Goal: Information Seeking & Learning: Check status

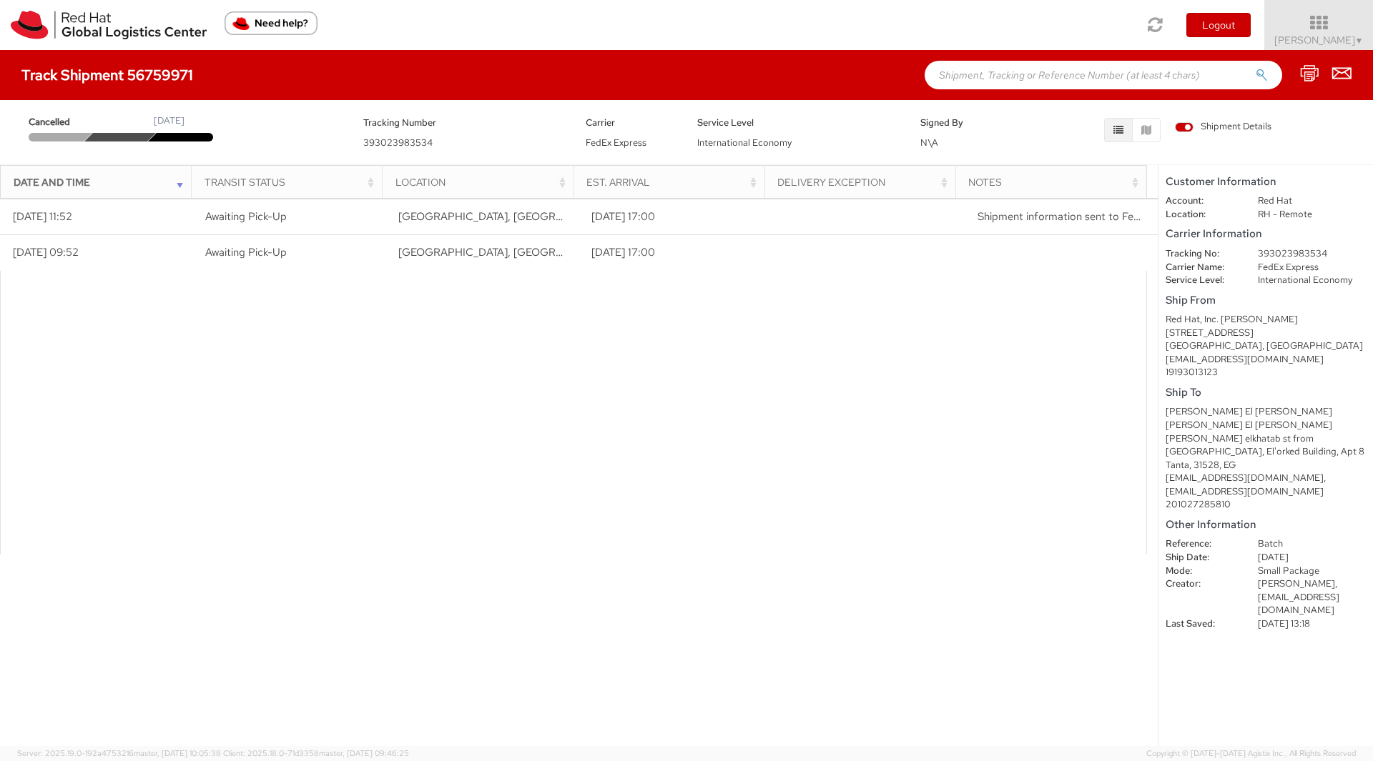
click at [1235, 414] on div "[PERSON_NAME] El [PERSON_NAME] [PERSON_NAME] El [PERSON_NAME]" at bounding box center [1265, 418] width 200 height 26
click at [1235, 414] on div "Mohamed Omar El Gendy Mohamed Omar El Gendy" at bounding box center [1265, 418] width 200 height 26
copy div "Mohamed Omar El Gendy Mohamed Omar El Gendy"
click at [1321, 46] on link "Soojung Mansberger ▼" at bounding box center [1318, 25] width 109 height 50
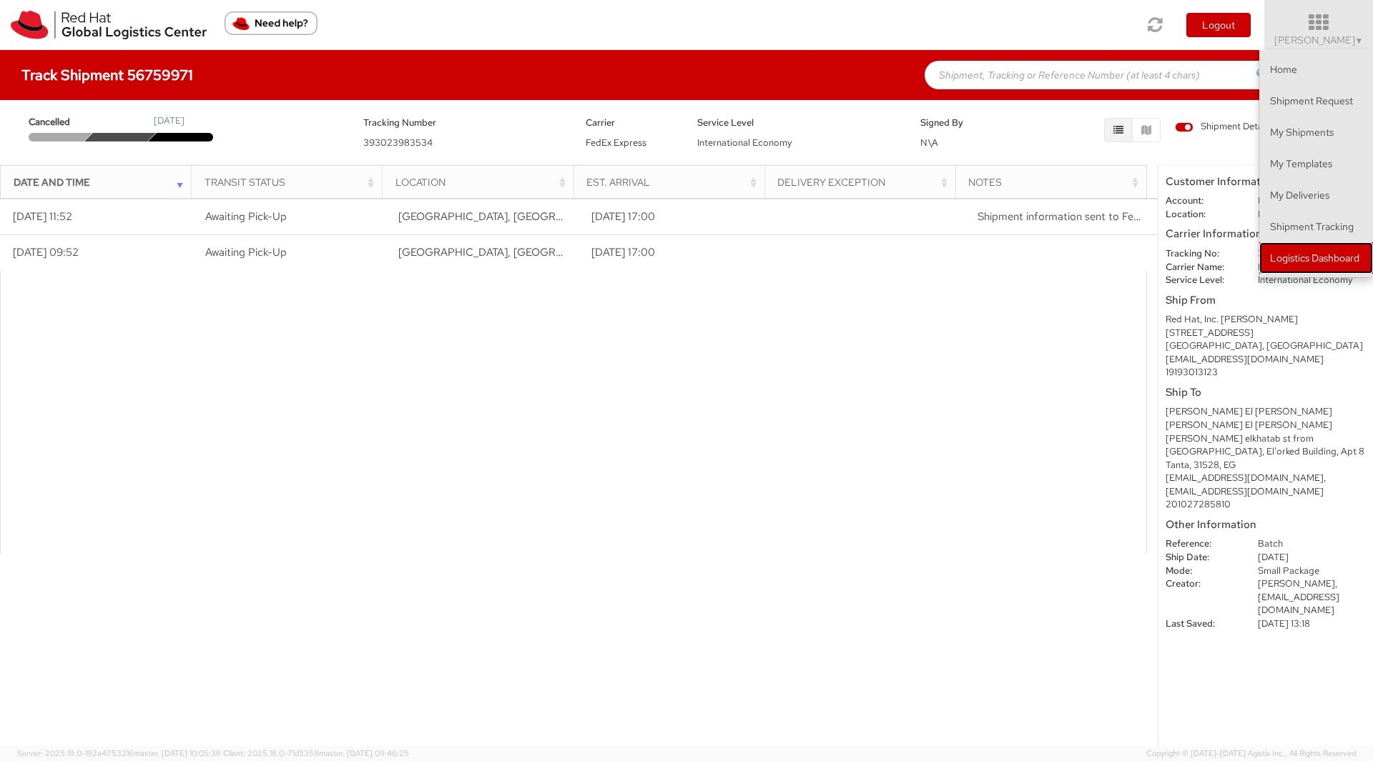
click at [1305, 260] on link "Logistics Dashboard" at bounding box center [1316, 257] width 114 height 31
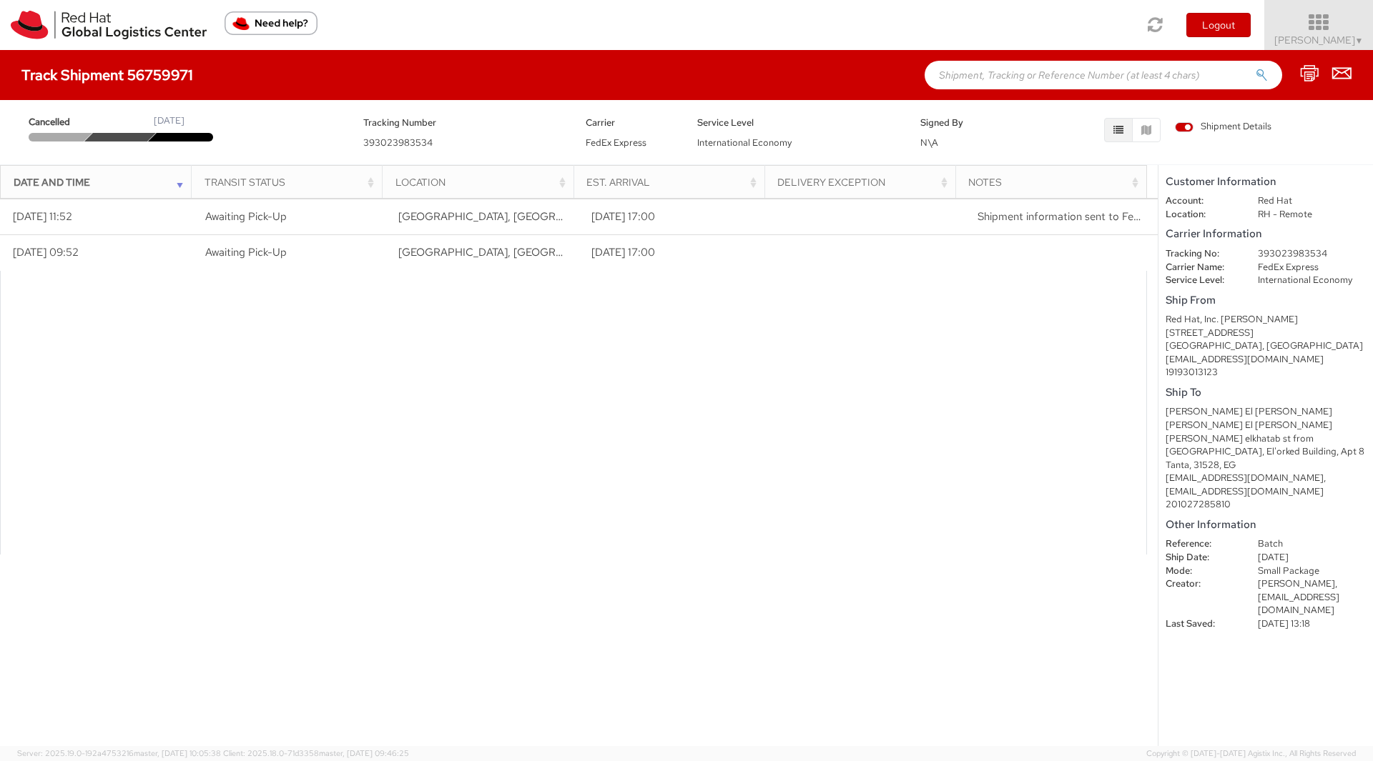
click at [1318, 38] on span "Soojung Mansberger ▼" at bounding box center [1318, 40] width 89 height 13
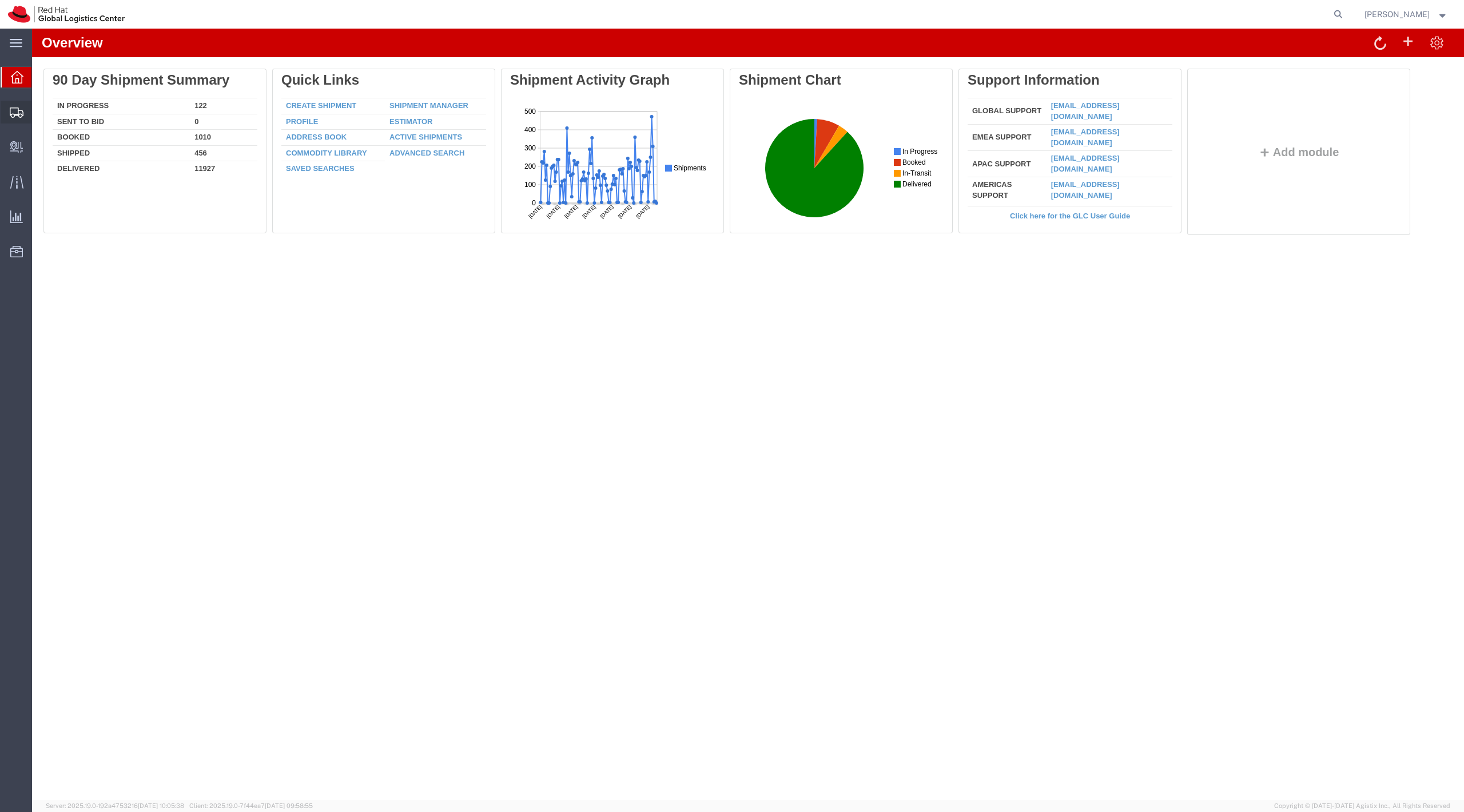
click at [0, 0] on span "Shipment Manager" at bounding box center [0, 0] width 0 height 0
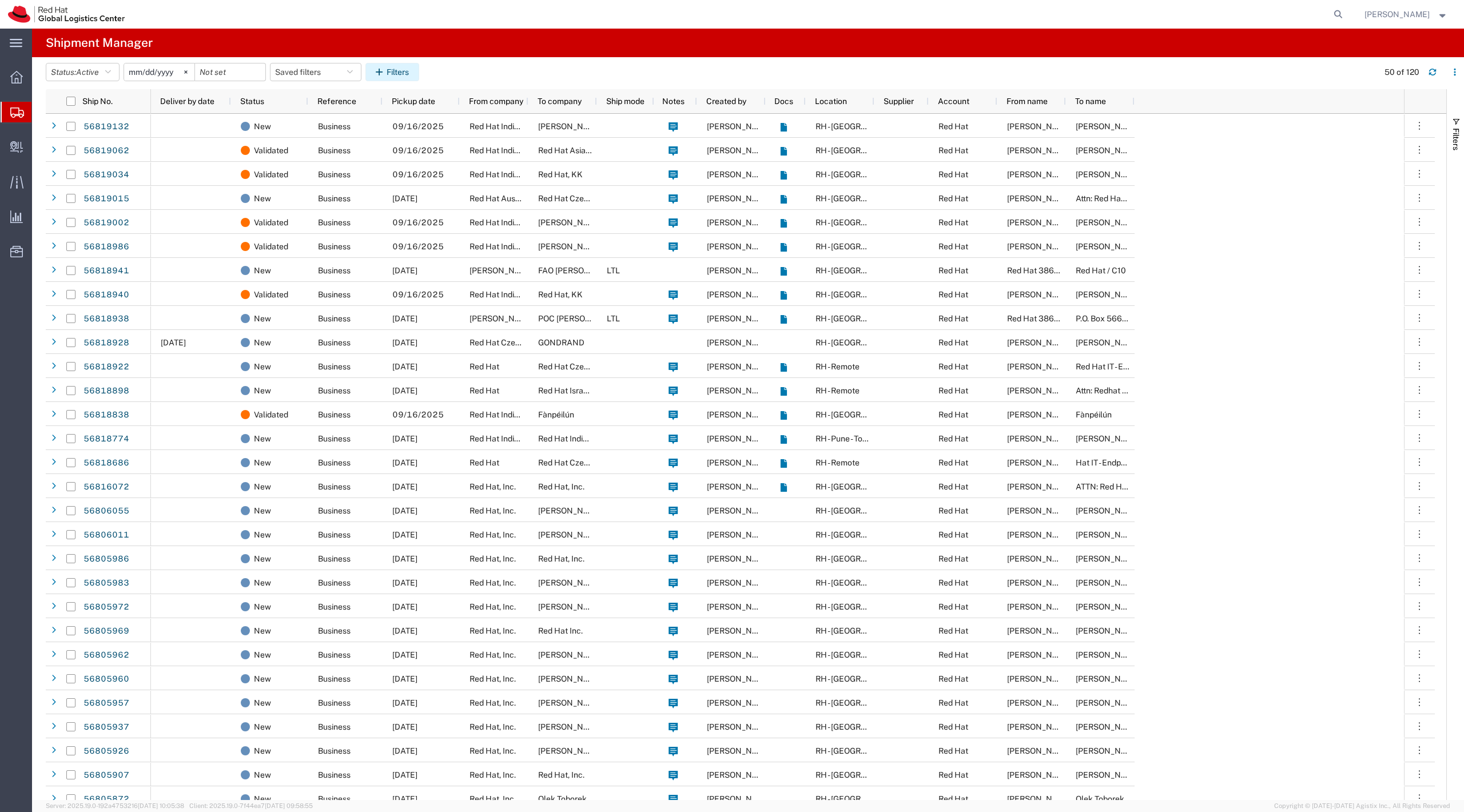
click at [386, 74] on icon "button" at bounding box center [382, 72] width 11 height 8
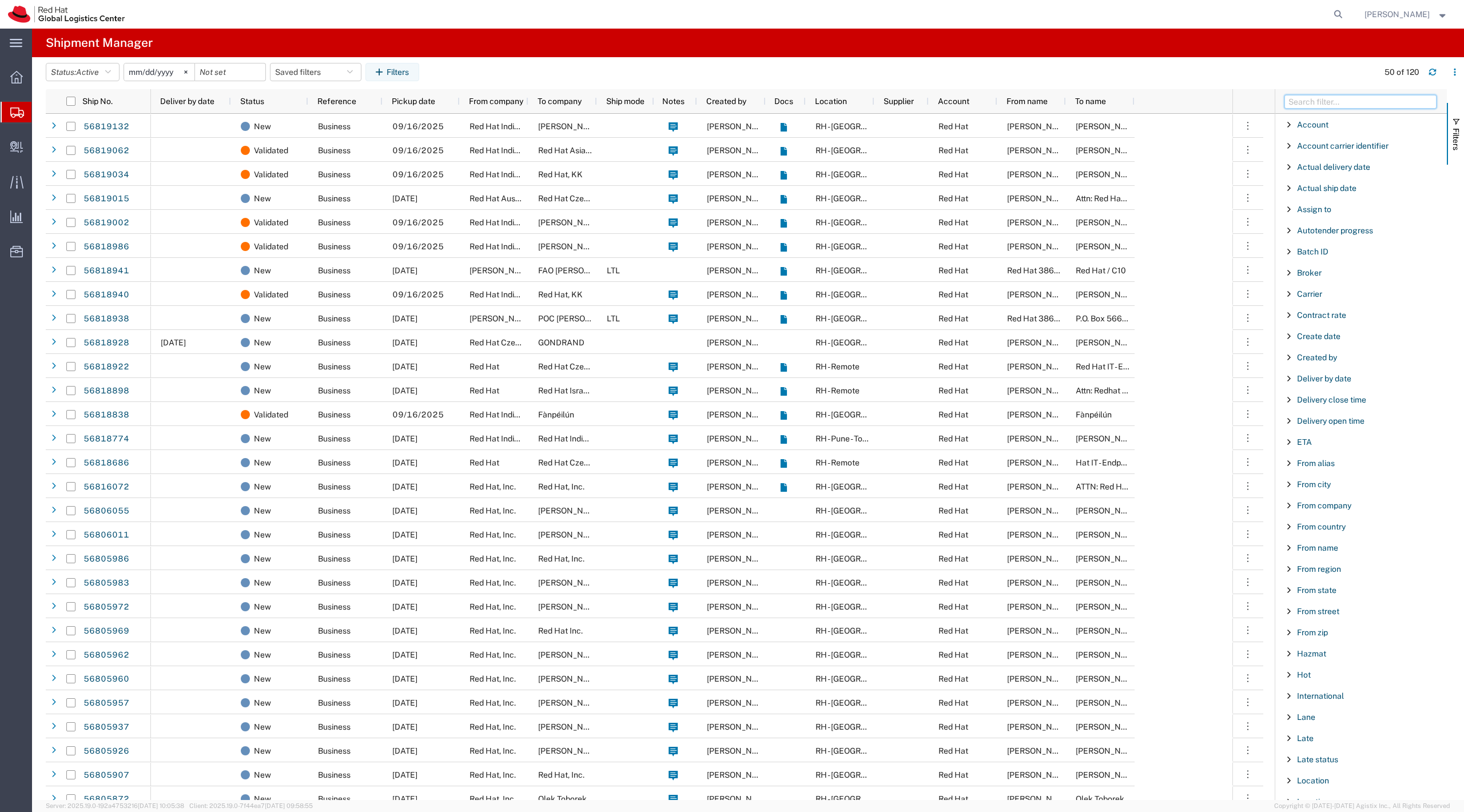
click at [1328, 102] on input "Filter Columns Input" at bounding box center [1361, 102] width 152 height 14
type input "to name"
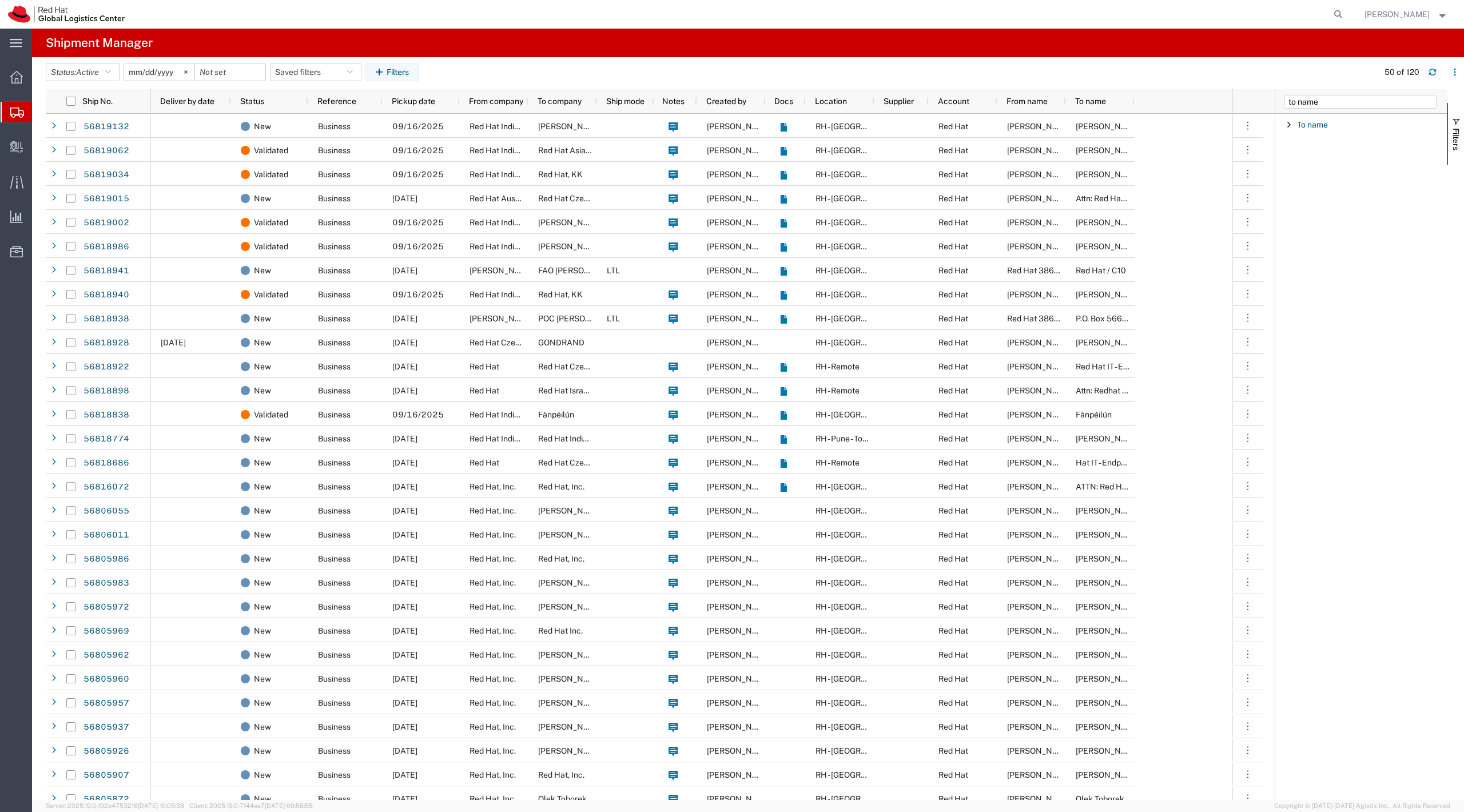
click at [1318, 134] on div "To name" at bounding box center [1361, 125] width 171 height 21
click at [1318, 135] on div "To name" at bounding box center [1361, 125] width 171 height 21
click at [1314, 125] on span "To name" at bounding box center [1312, 124] width 31 height 9
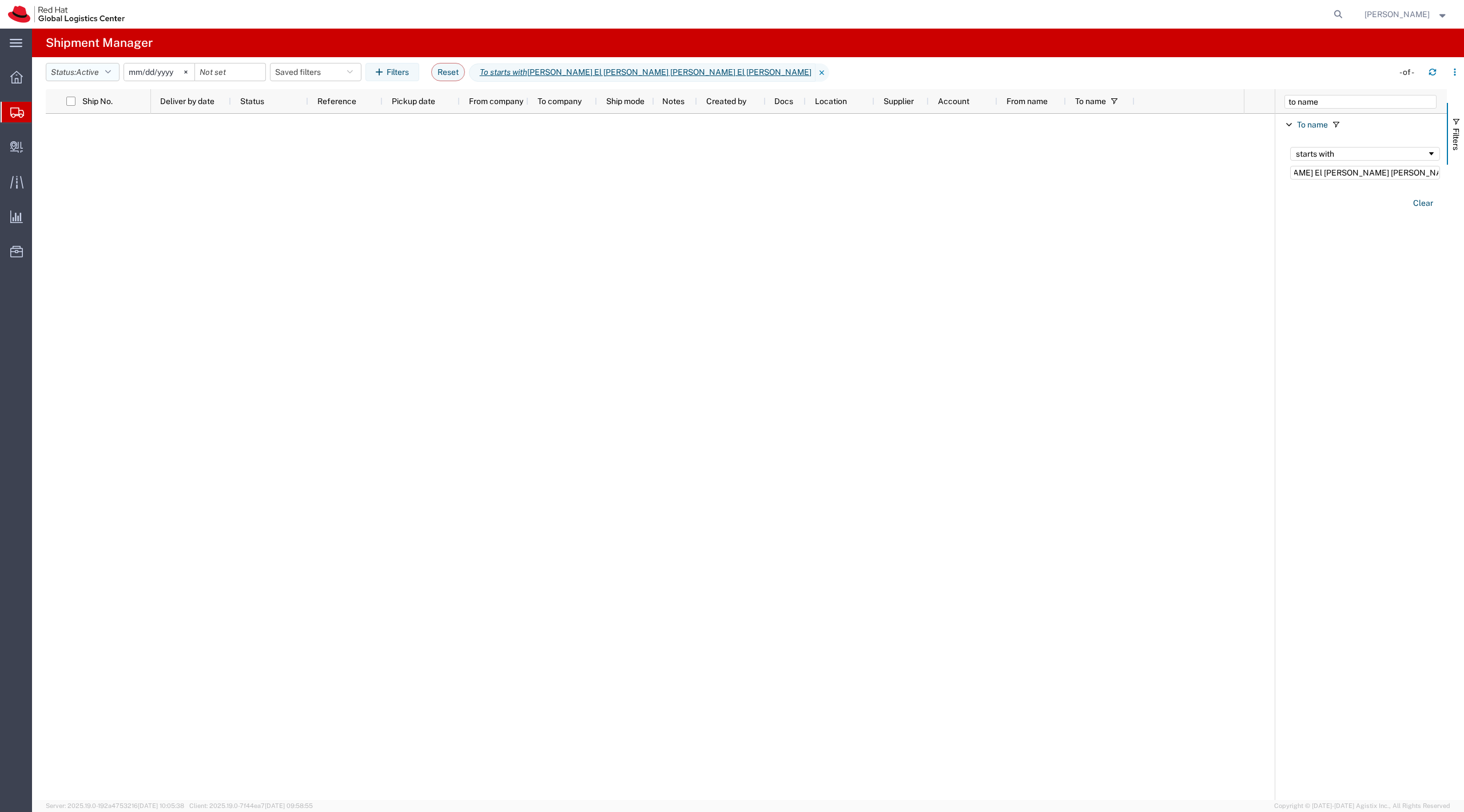
type input "Mohamed Omar El Gendy Mohamed Omar El Gendy"
click at [82, 78] on button "Status: Active" at bounding box center [82, 72] width 74 height 18
click at [102, 135] on span "All" at bounding box center [113, 132] width 134 height 18
click at [136, 66] on input "[DATE]" at bounding box center [146, 71] width 70 height 17
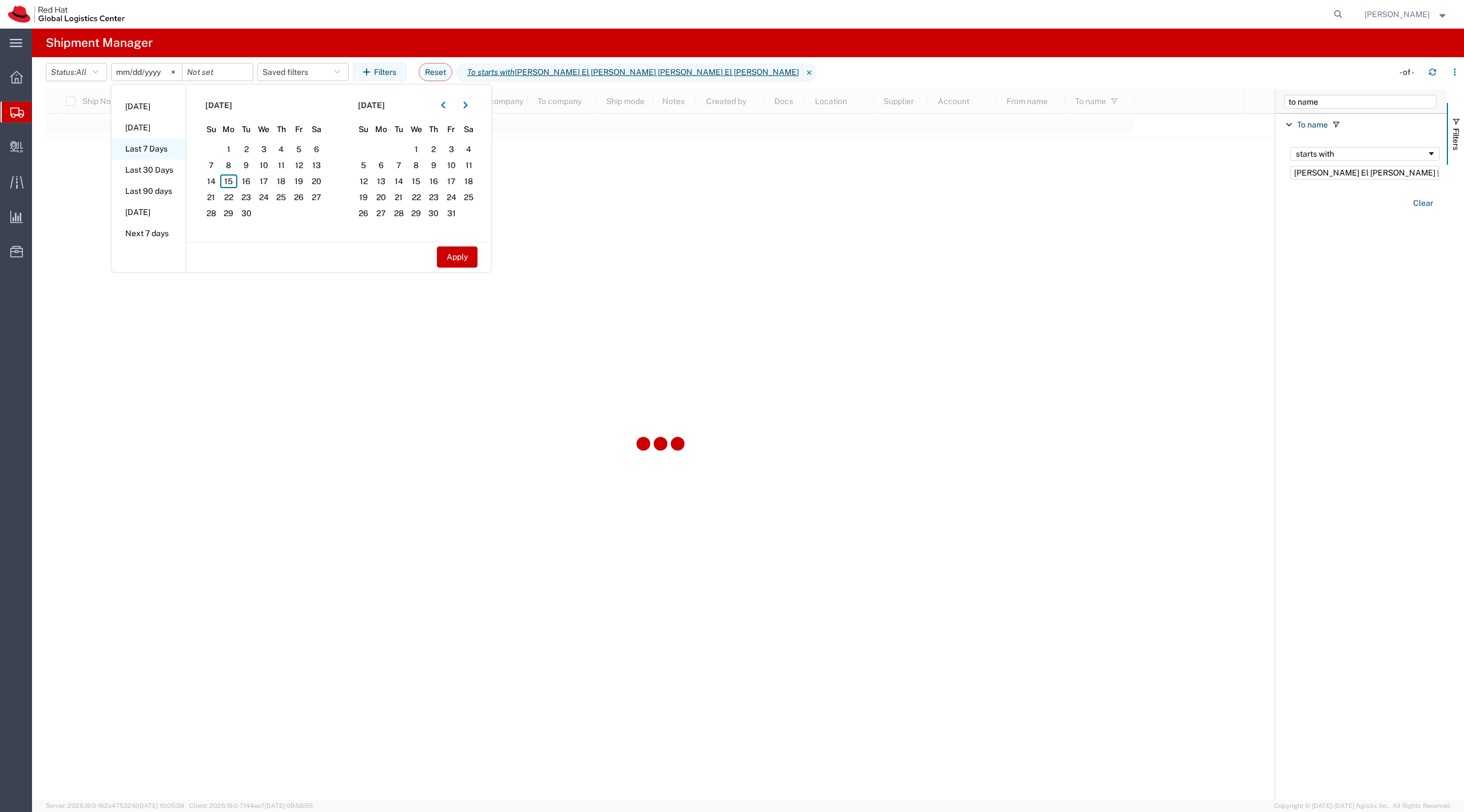
click at [167, 143] on li "Last 7 Days" at bounding box center [148, 149] width 74 height 21
type input "2025-09-09"
type input "2025-09-15"
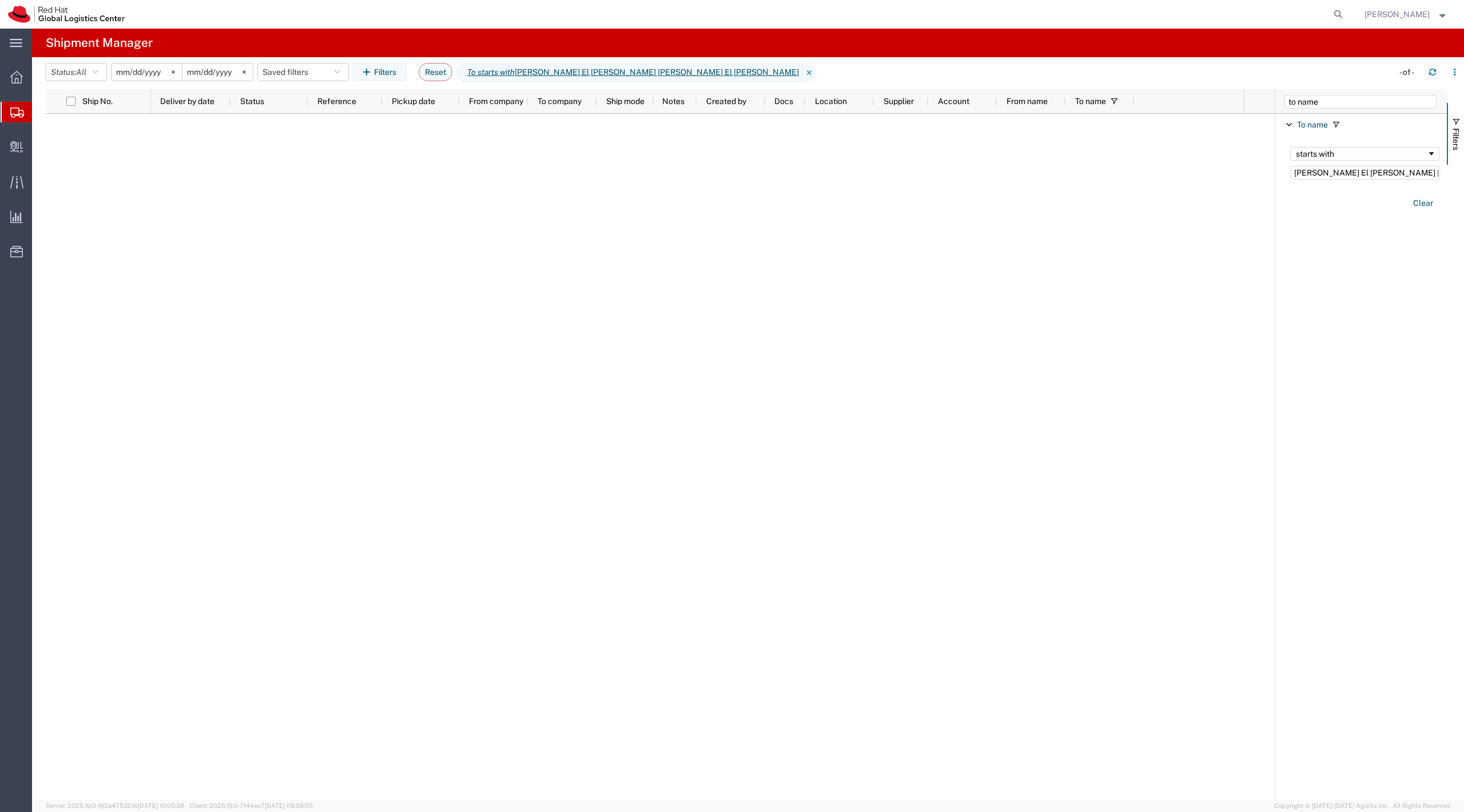
click at [138, 67] on input "2025-09-09" at bounding box center [146, 71] width 70 height 17
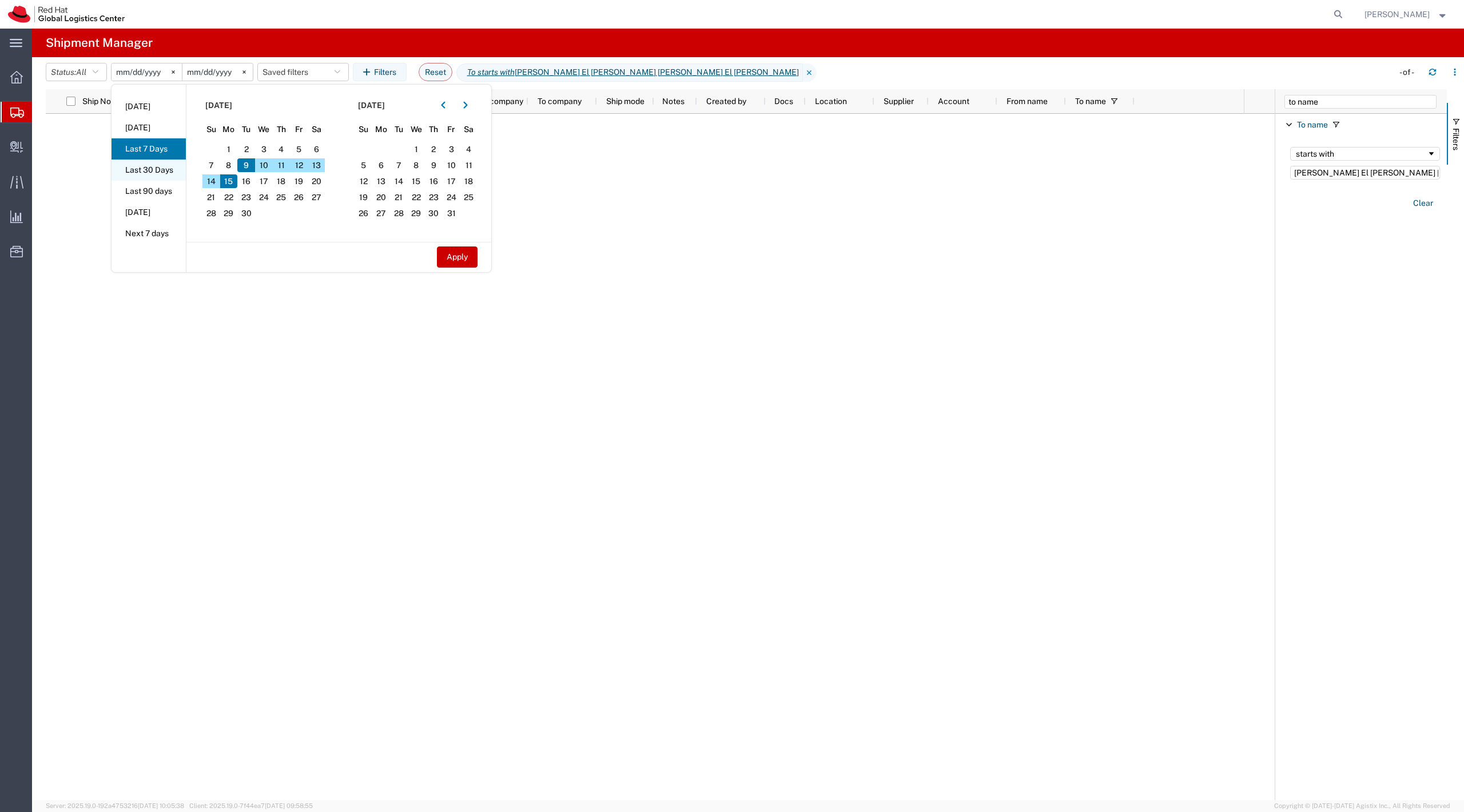
click at [172, 166] on li "Last 30 Days" at bounding box center [148, 170] width 74 height 21
type input "2025-08-17"
type input "2025-09-15"
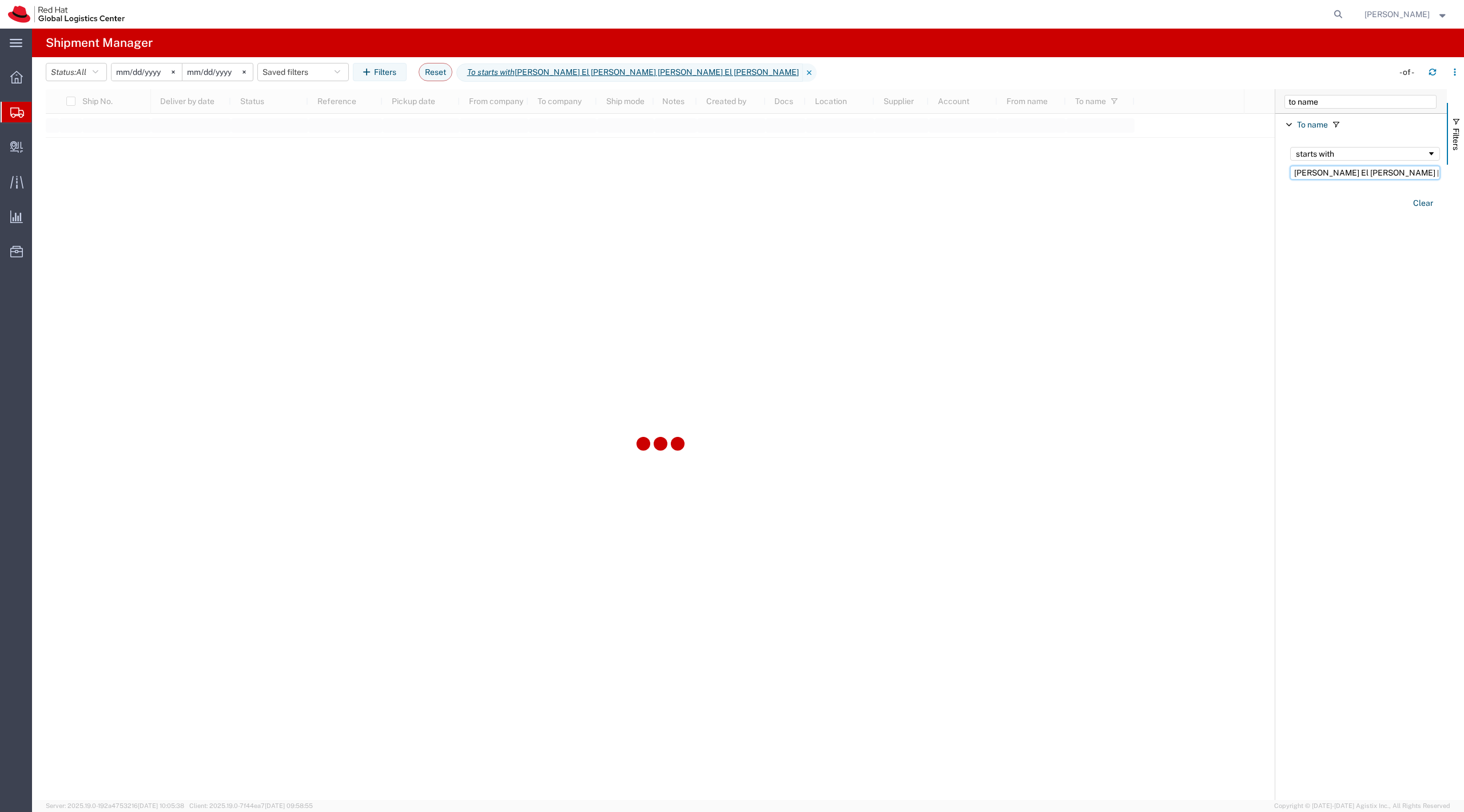
click at [1382, 175] on input "Mohamed Omar El Gendy Mohamed Omar El Gendy" at bounding box center [1365, 172] width 150 height 14
drag, startPoint x: 1350, startPoint y: 172, endPoint x: 1480, endPoint y: 174, distance: 130.0
click at [1464, 174] on html "main_menu Created with Sketch. Collapse Menu Overview Shipments Shipment Manage…" at bounding box center [732, 406] width 1464 height 812
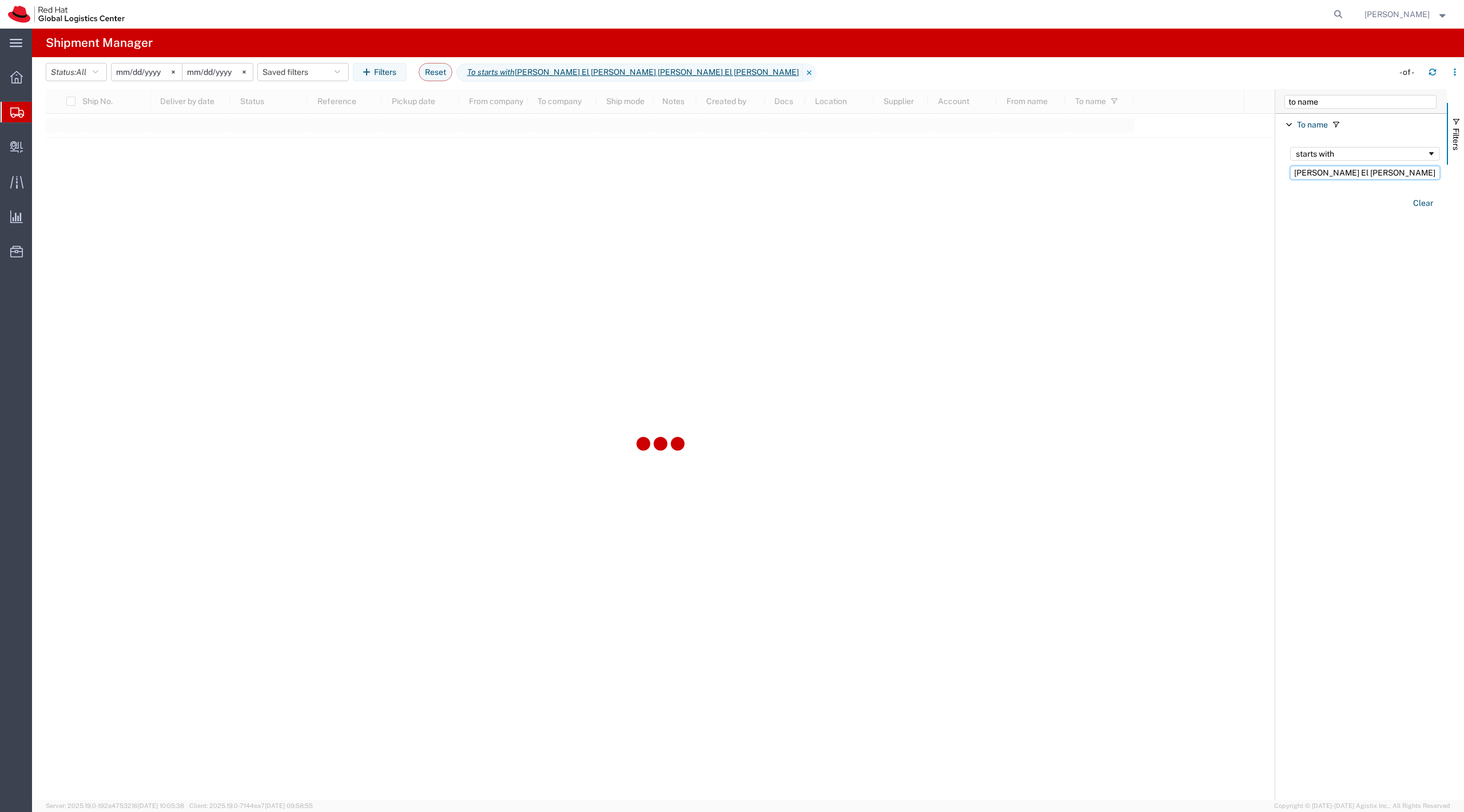
type input "Mohamed Omar El Gendy"
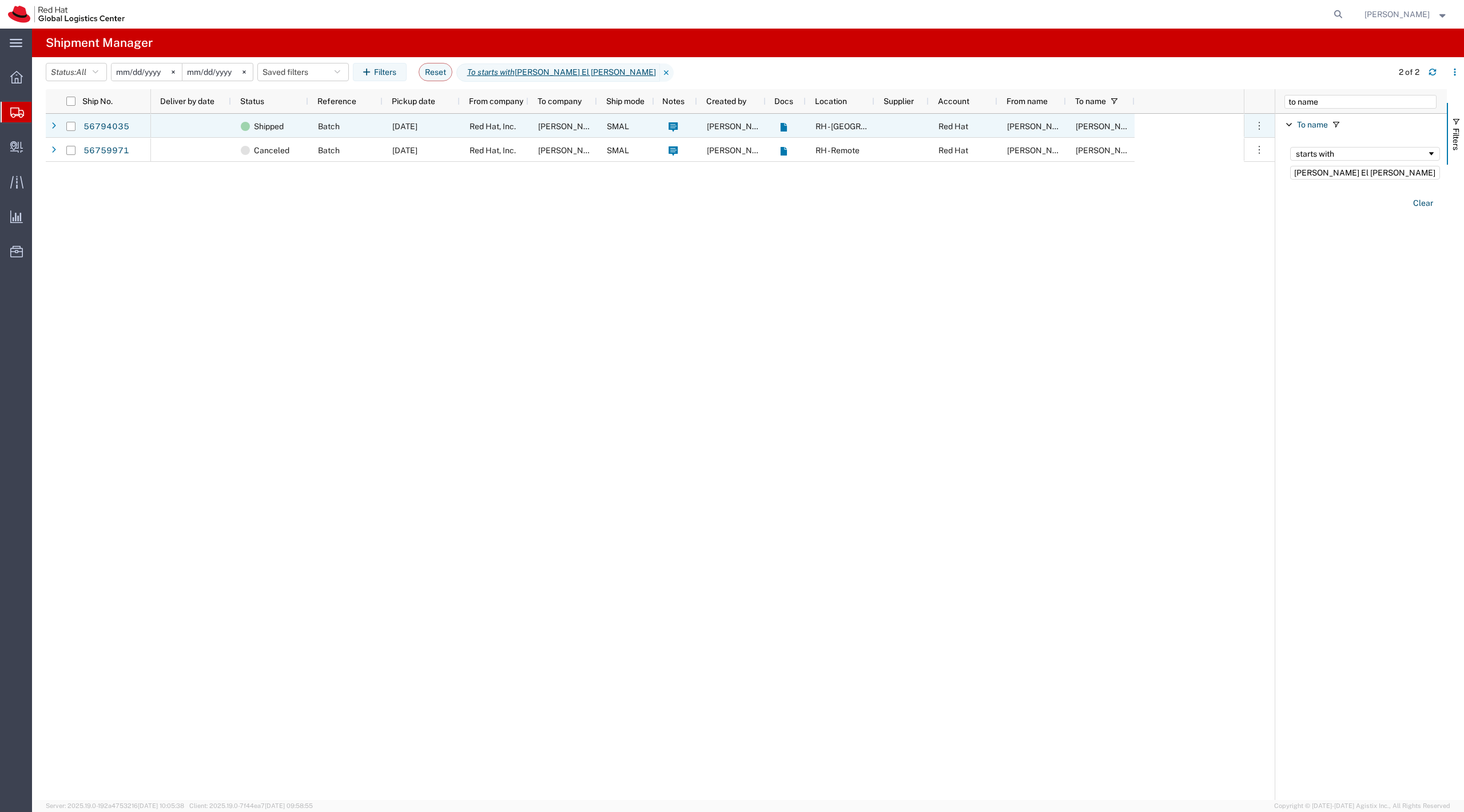
click at [398, 131] on div "09/11/2025" at bounding box center [421, 126] width 78 height 24
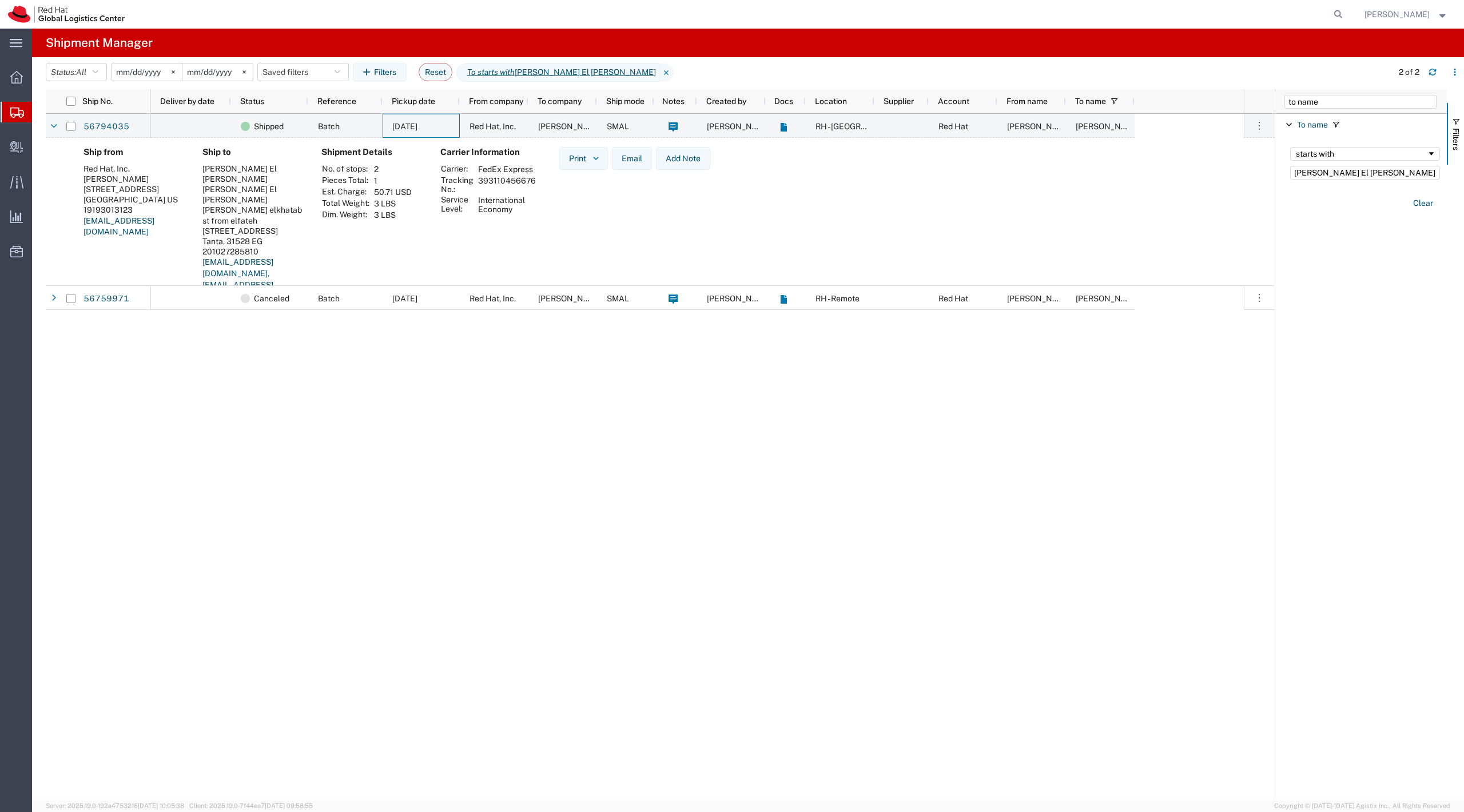
click at [225, 311] on div "Shipped Batch 09/11/2025 Red Hat, Inc. Mohamed Omar El Gendy SMAL Kirk Newcross…" at bounding box center [698, 457] width 1093 height 686
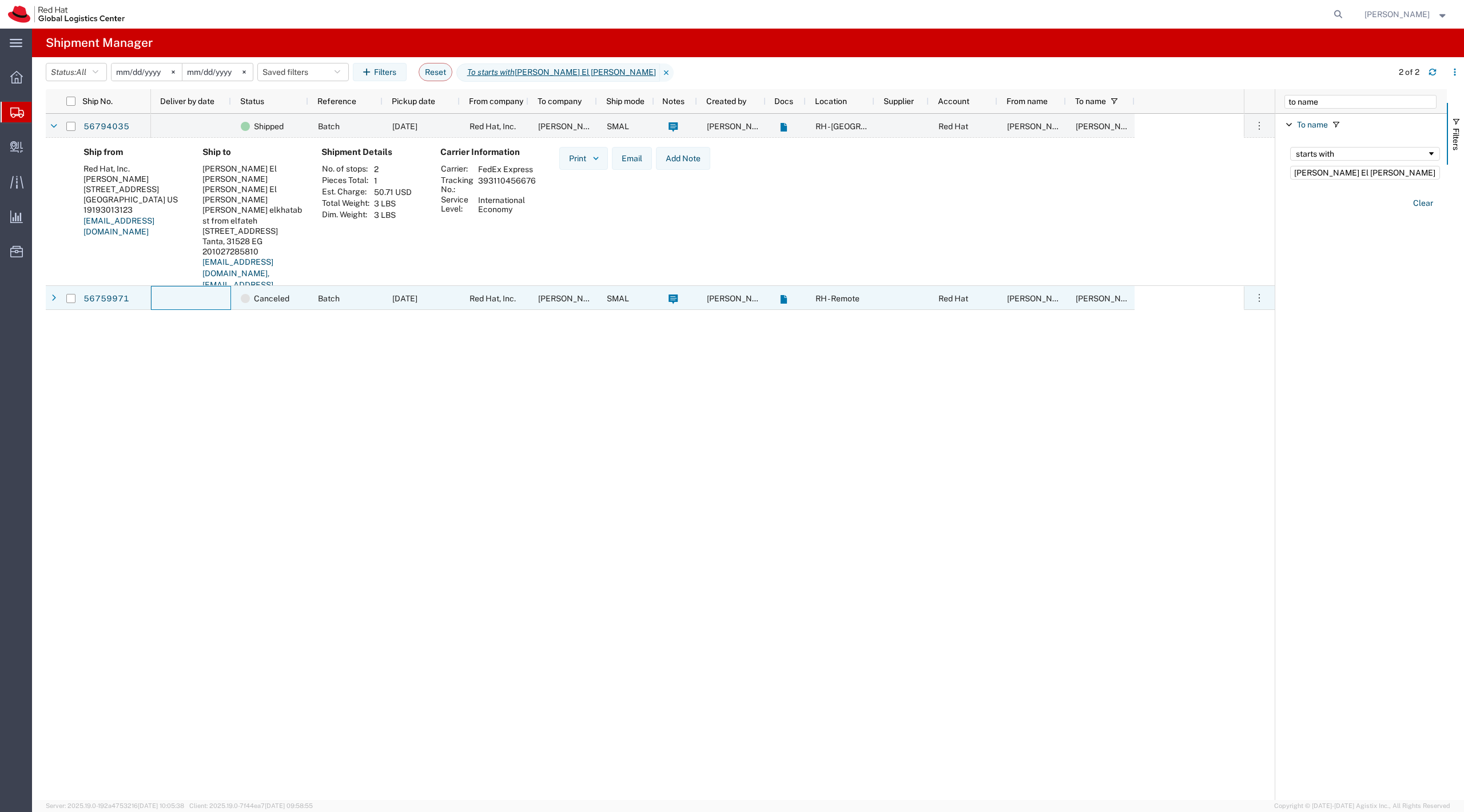
click at [182, 308] on div at bounding box center [191, 298] width 80 height 24
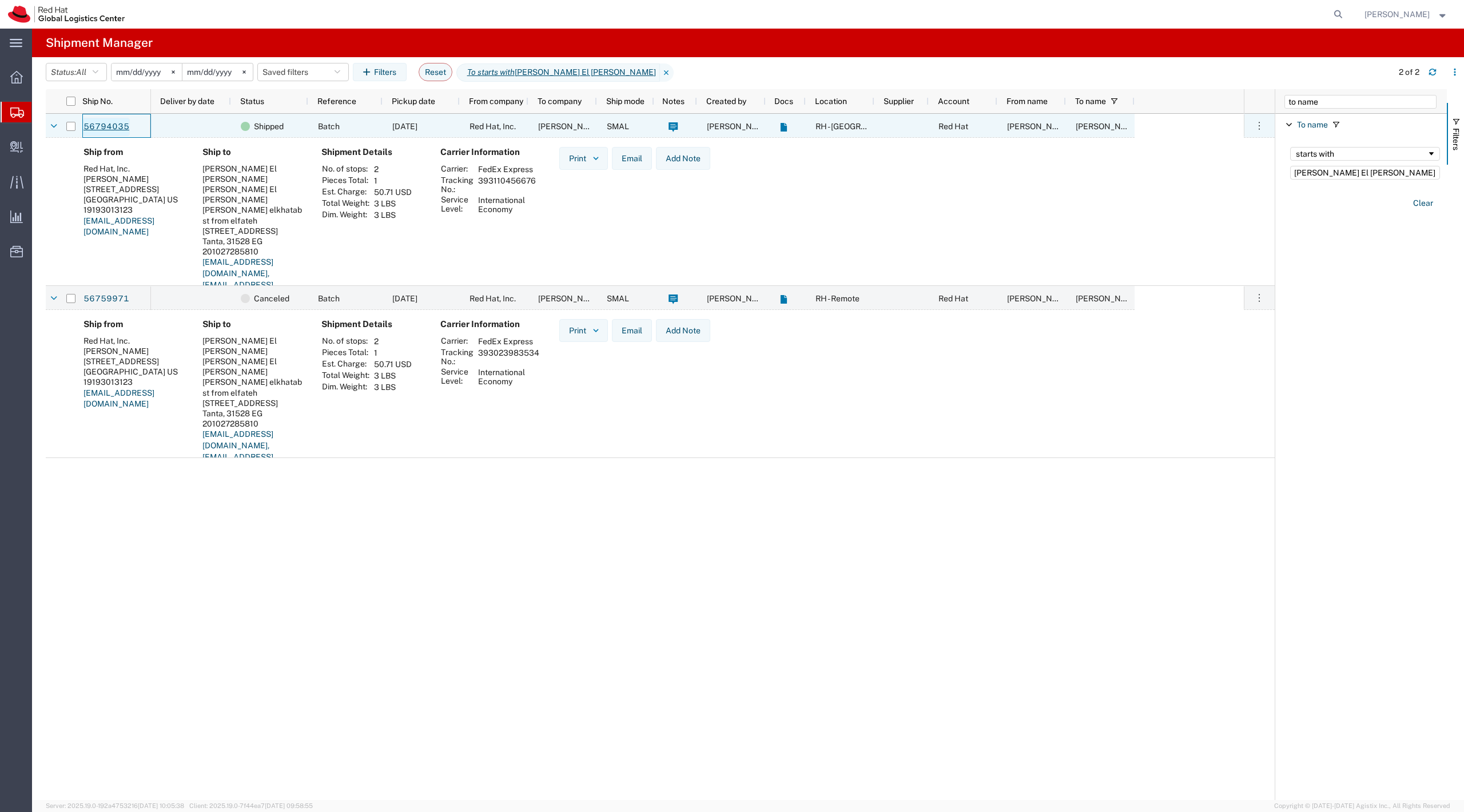
click at [107, 130] on link "56794035" at bounding box center [106, 126] width 47 height 18
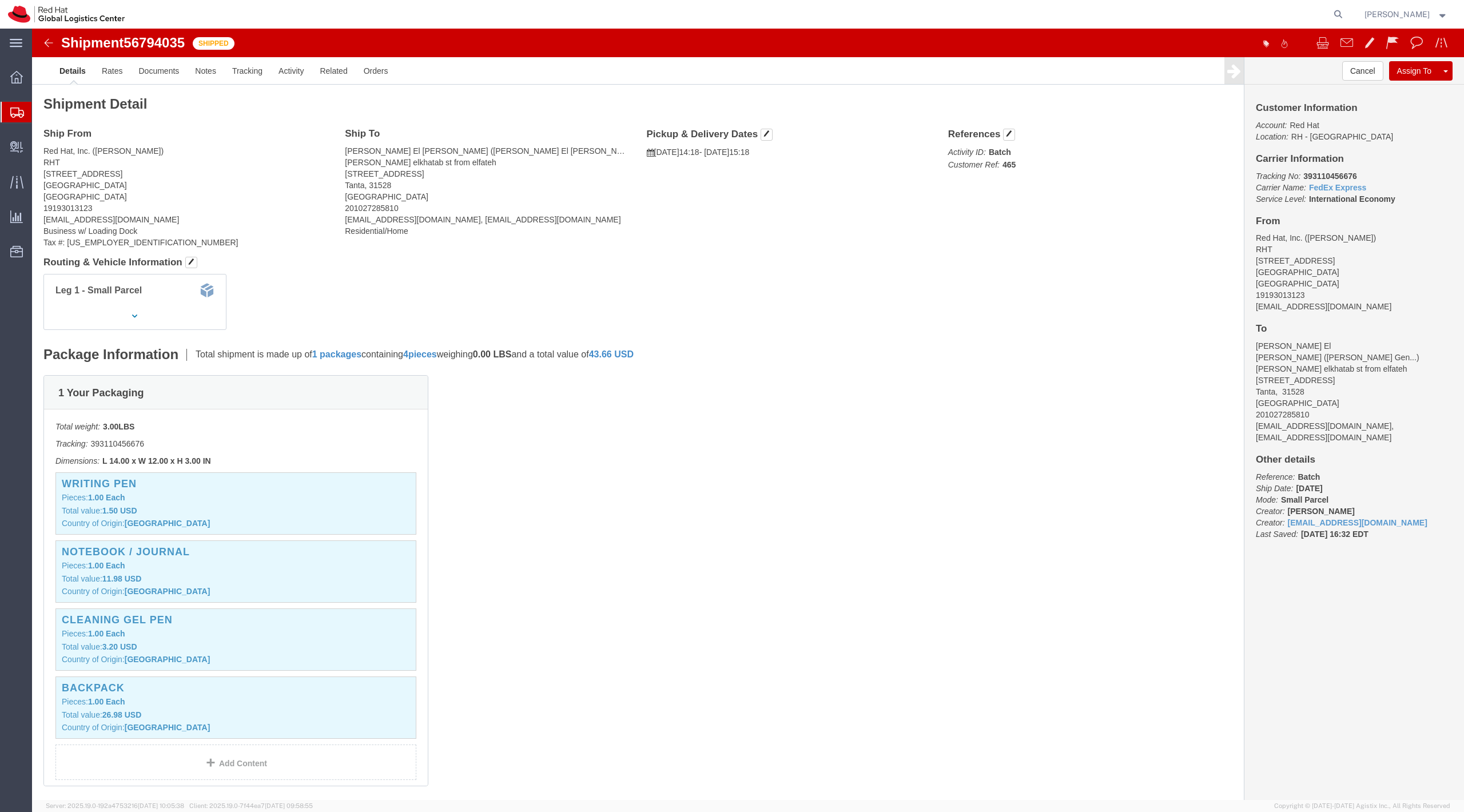
click p "Tracking No: 393110456676 Carrier Name: FedEx Express FedEx Express Service Lev…"
click b "393110456676"
copy b "393110456676"
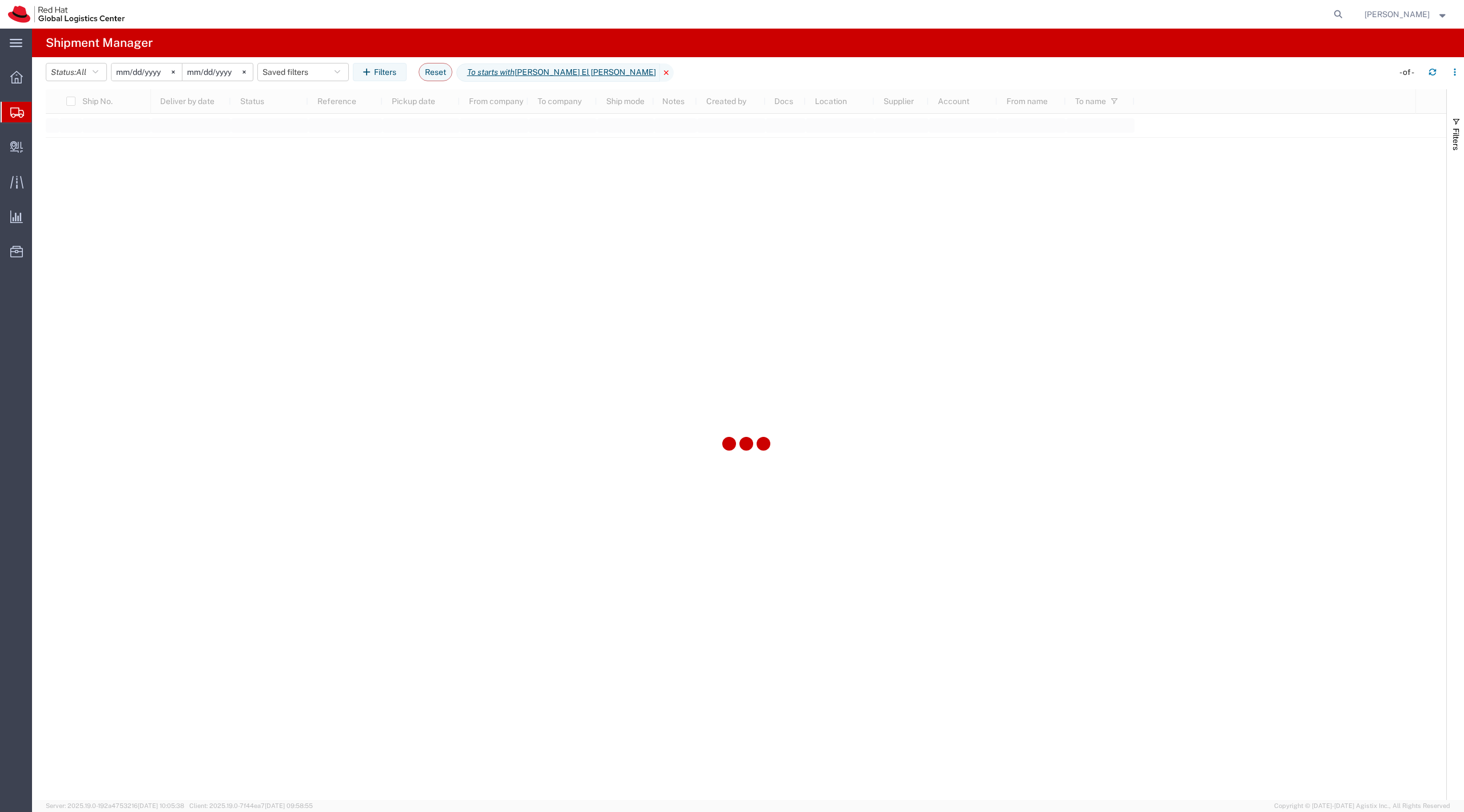
drag, startPoint x: 636, startPoint y: 71, endPoint x: 626, endPoint y: 70, distance: 10.0
click at [660, 70] on icon at bounding box center [666, 72] width 14 height 18
click at [405, 76] on button "Filters" at bounding box center [379, 72] width 54 height 18
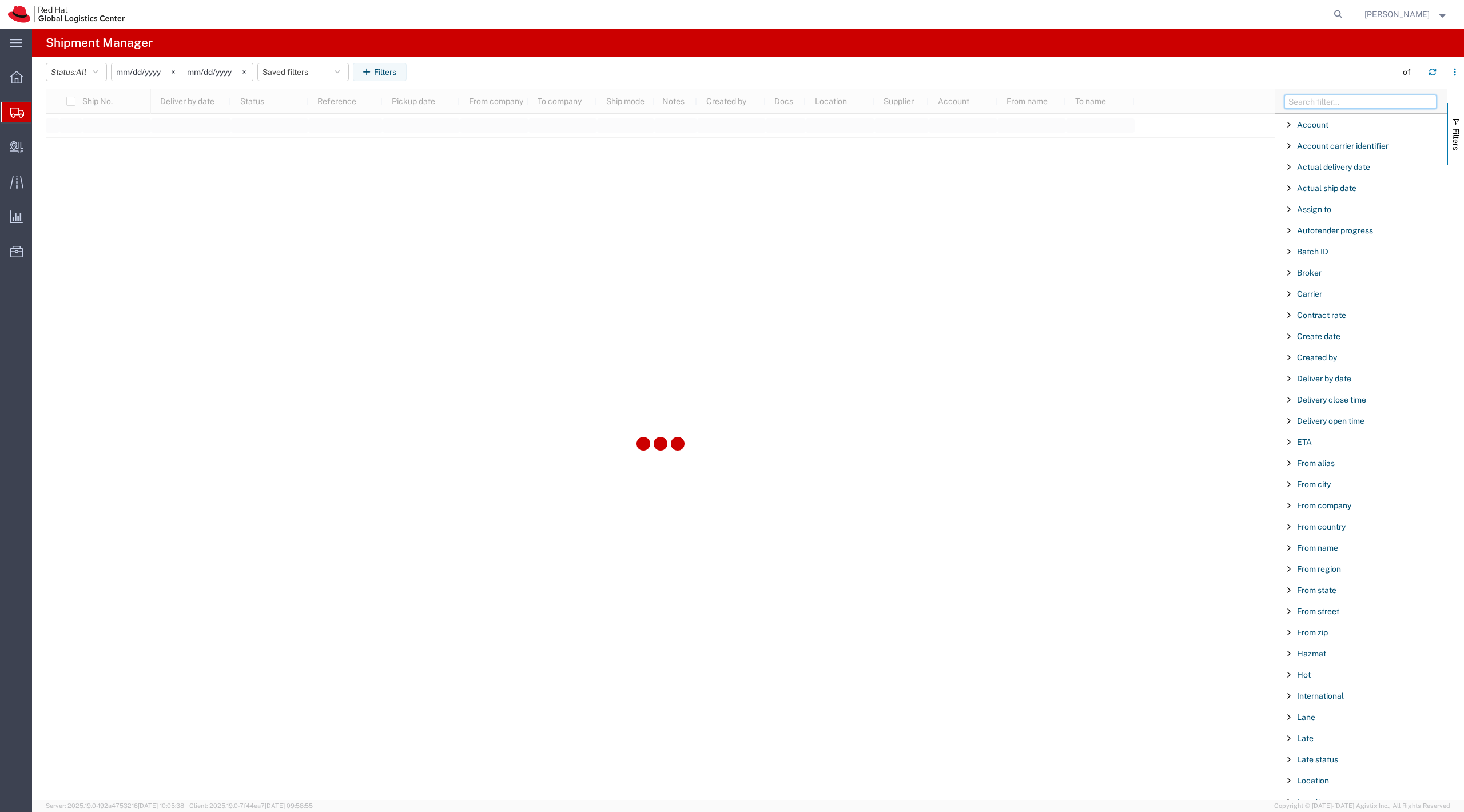
click at [1342, 106] on input "Filter Columns Input" at bounding box center [1361, 102] width 152 height 14
type input "from name"
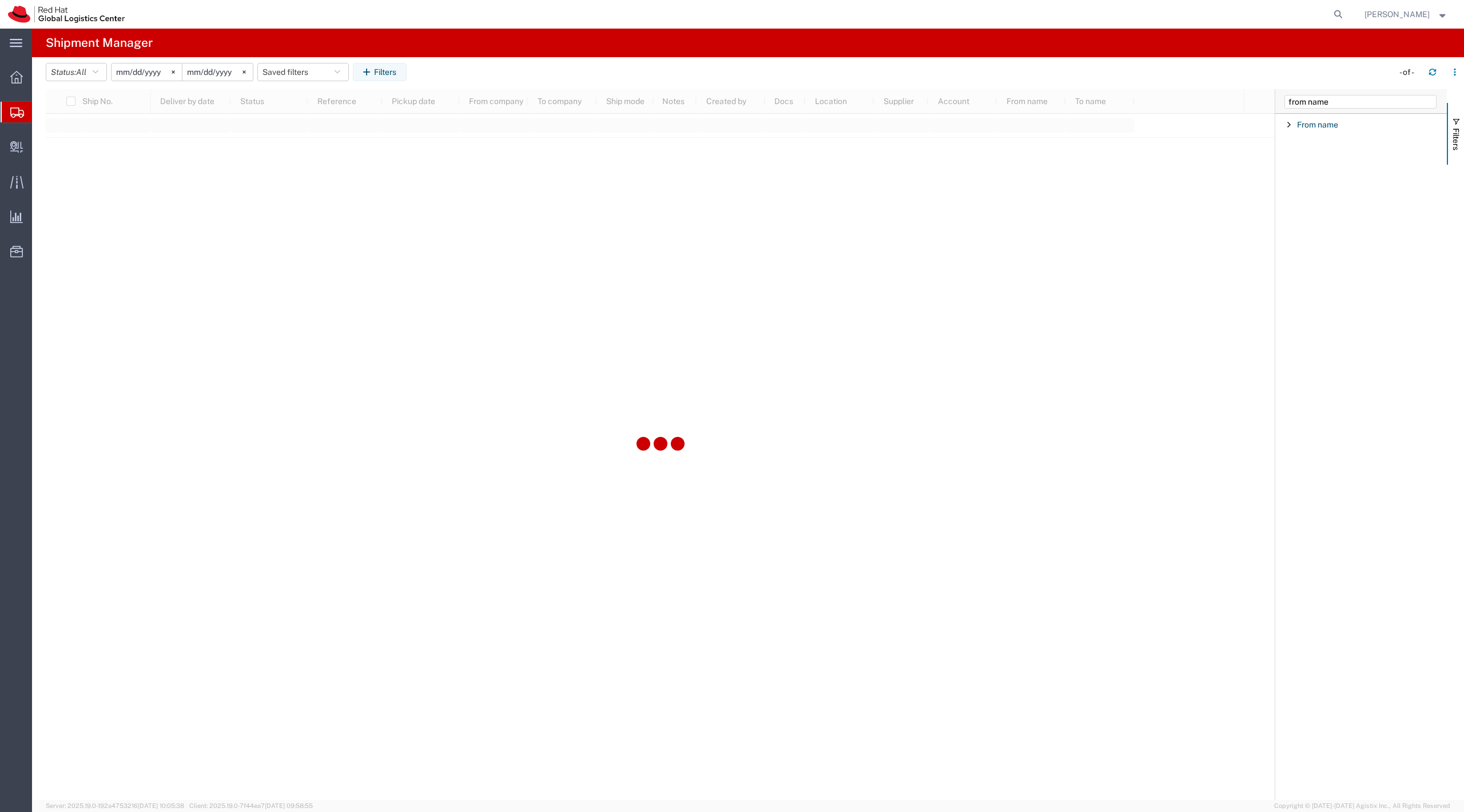
click at [1314, 135] on div "From name" at bounding box center [1361, 125] width 171 height 21
type input "nicole"
click at [674, 142] on div at bounding box center [660, 445] width 1229 height 711
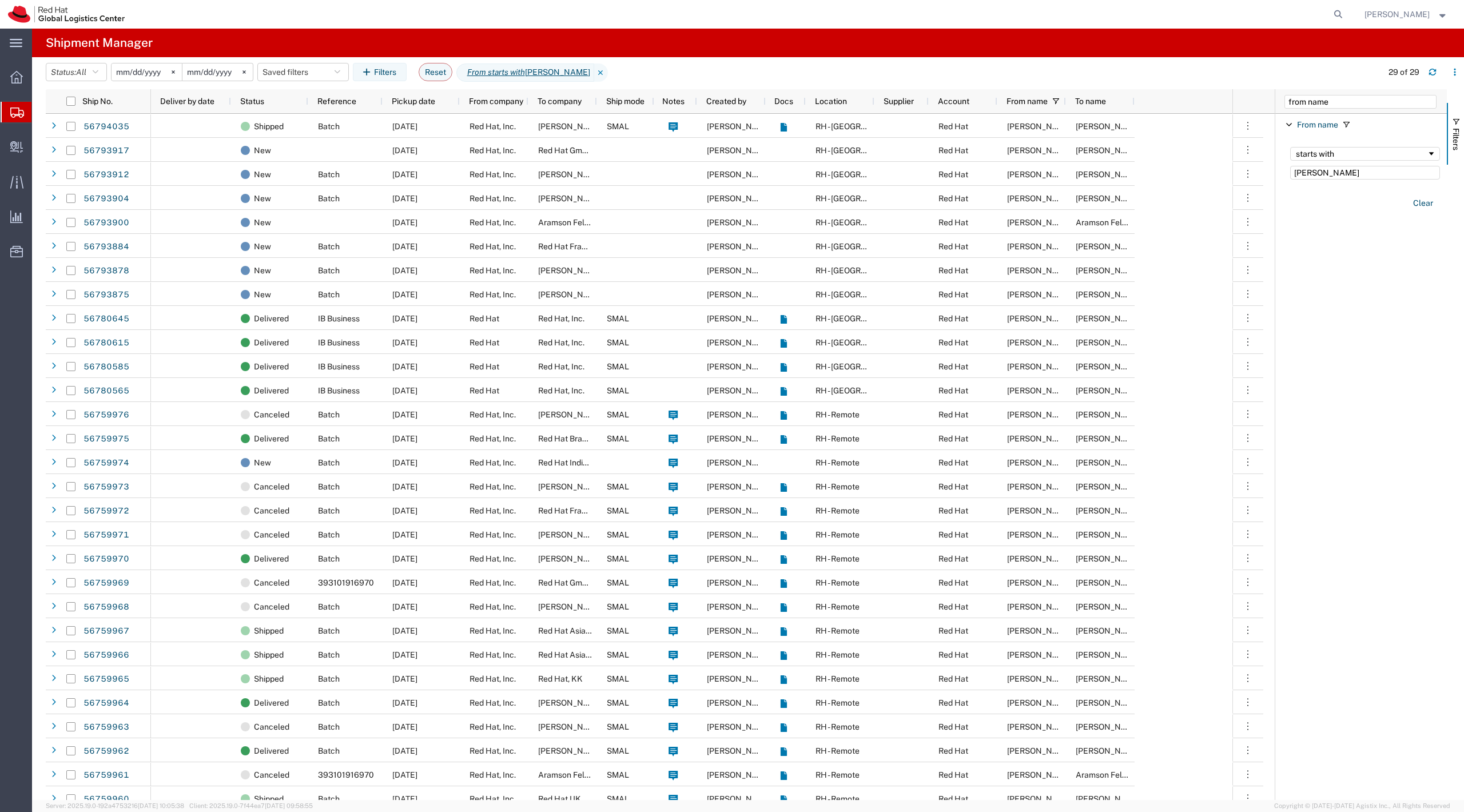
click at [1312, 138] on div "From name starts with nicole Clear" at bounding box center [1363, 178] width 168 height 83
click at [1309, 106] on input "from name" at bounding box center [1361, 102] width 152 height 14
type input "to cou"
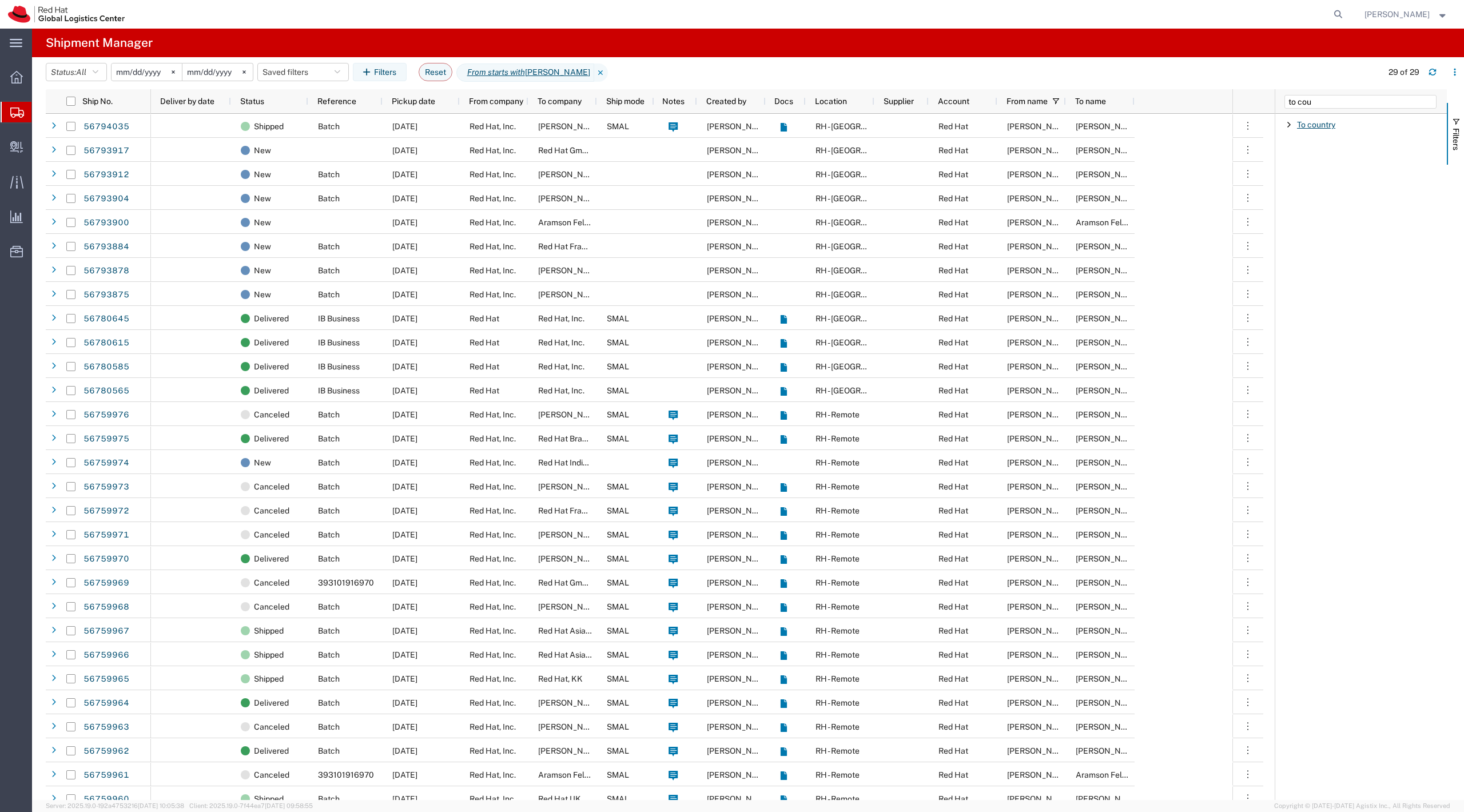
click at [1316, 128] on span "To country" at bounding box center [1316, 124] width 38 height 9
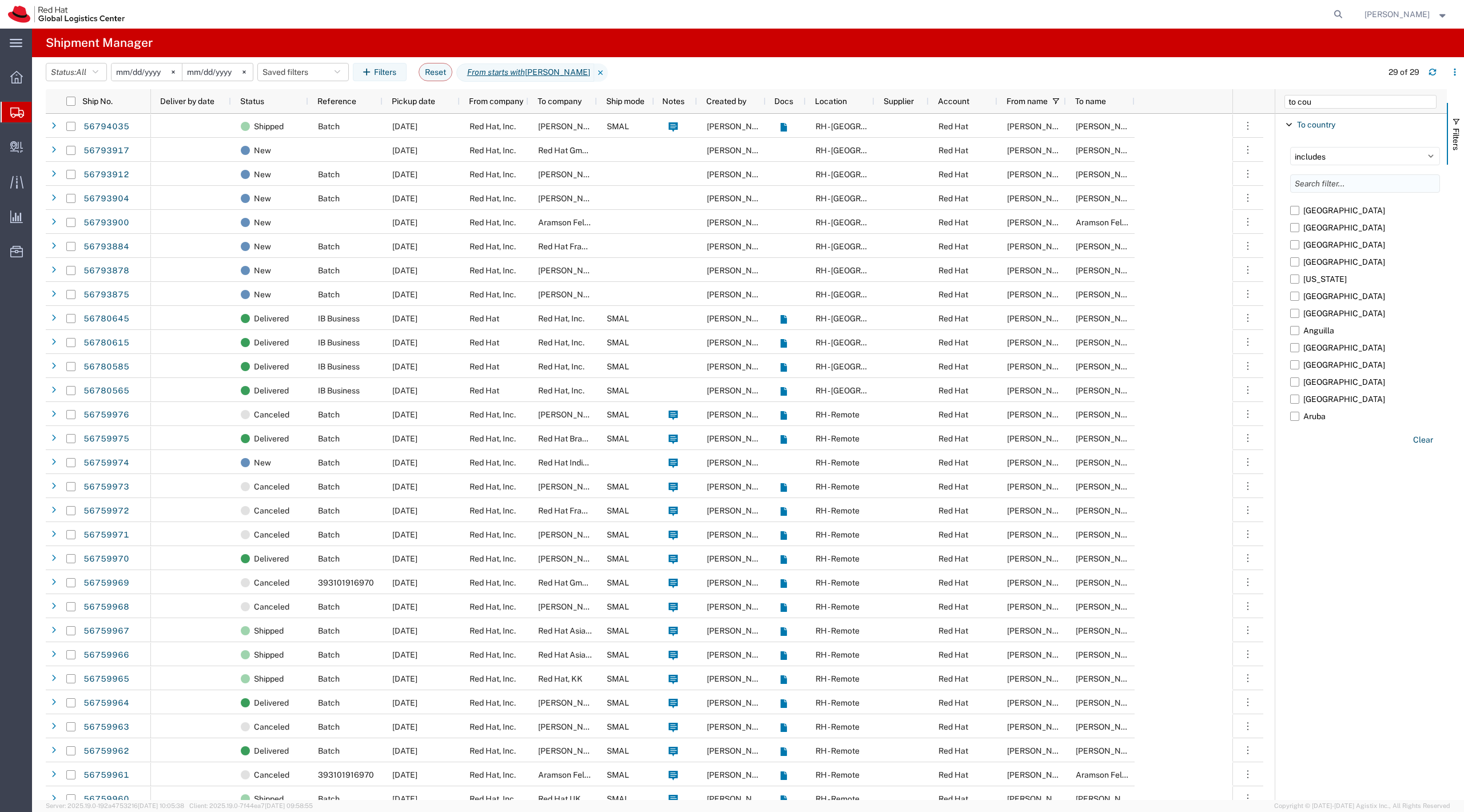
click at [1335, 188] on input "Filter List 1 Filters" at bounding box center [1365, 183] width 150 height 18
type input "bra"
click at [1316, 210] on label "[GEOGRAPHIC_DATA]" at bounding box center [1365, 210] width 150 height 17
click at [0, 0] on input "[GEOGRAPHIC_DATA]" at bounding box center [0, 0] width 0 height 0
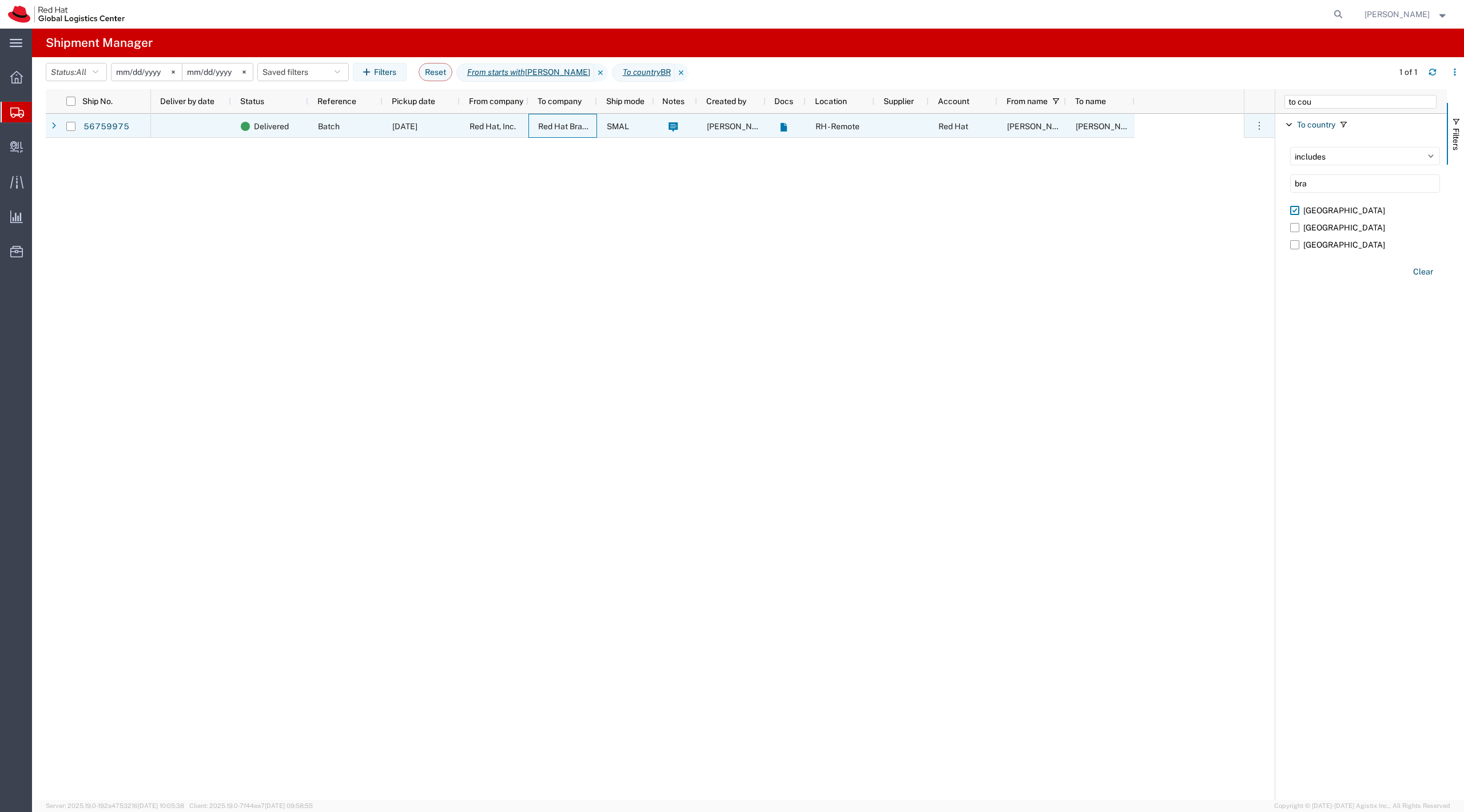
click at [546, 131] on div "Red Hat Brasil Limitada" at bounding box center [563, 126] width 69 height 24
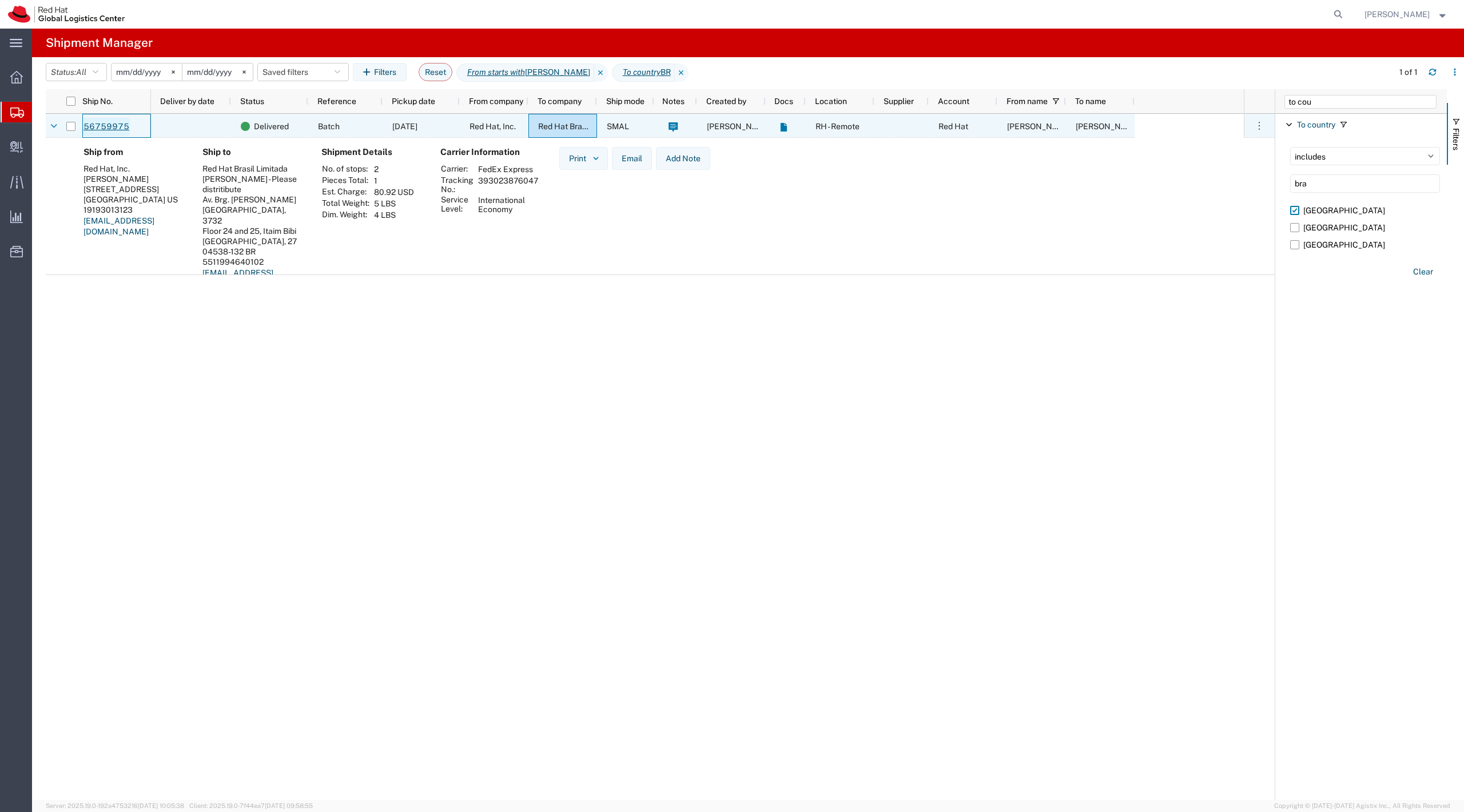
click at [119, 126] on link "56759975" at bounding box center [106, 126] width 47 height 18
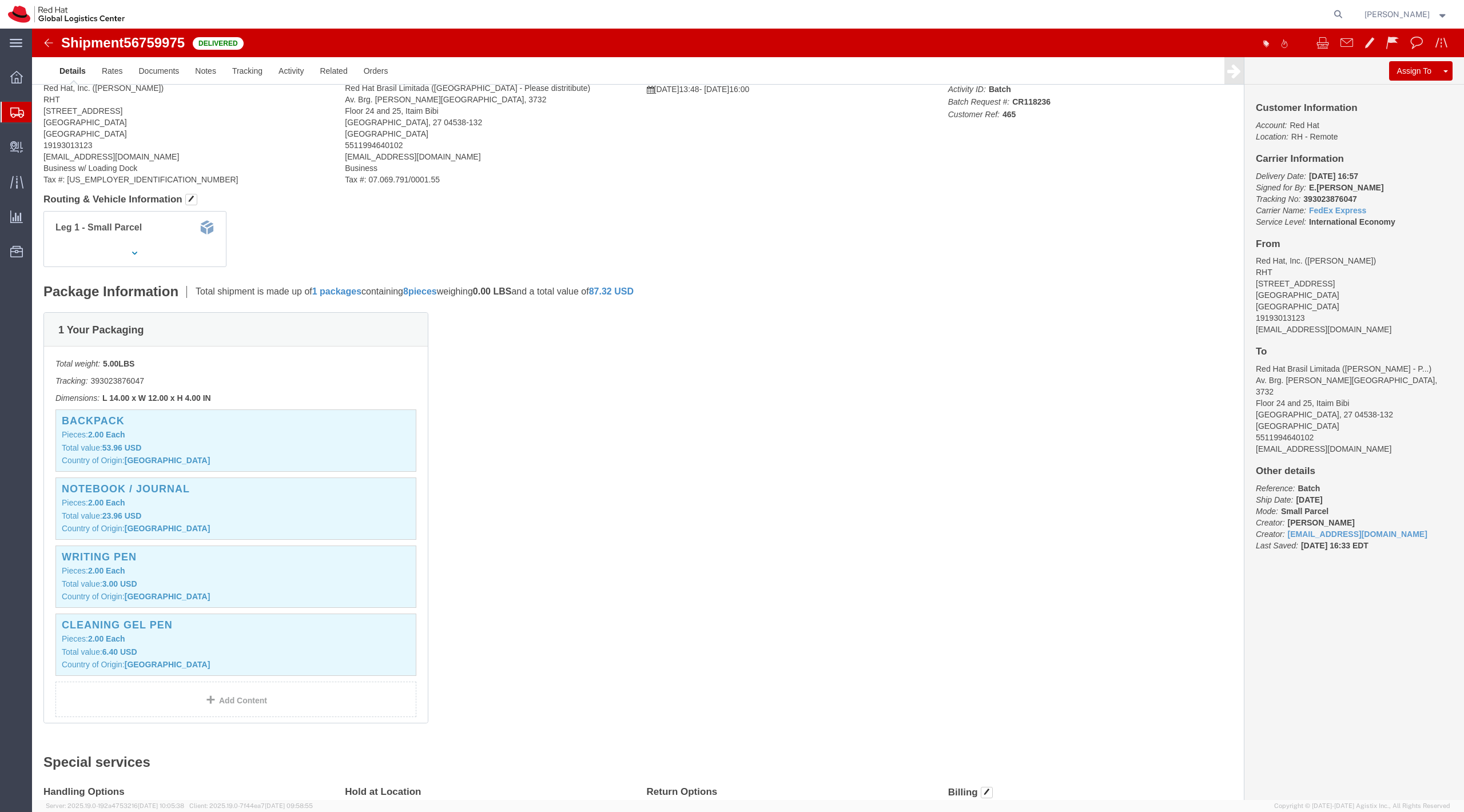
scroll to position [63, 0]
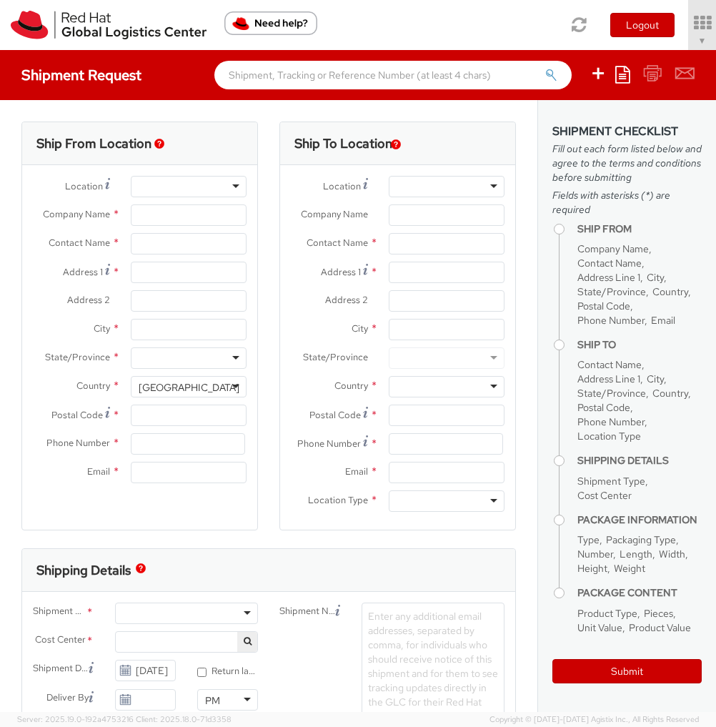
select select "901"
select select
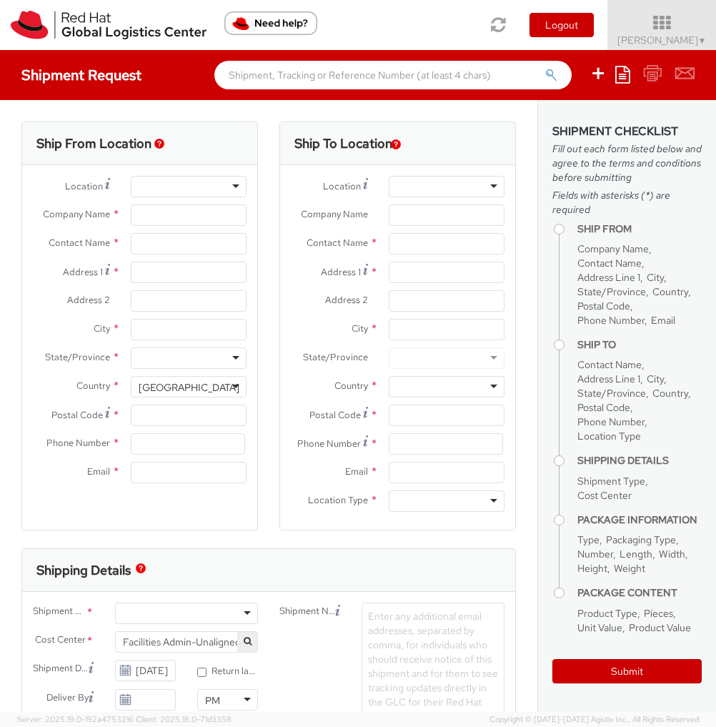
type input "Red Hat, Inc."
type input "[PERSON_NAME]"
type input "100 East Davie Street"
type input "RALEIGH"
type input "27601"
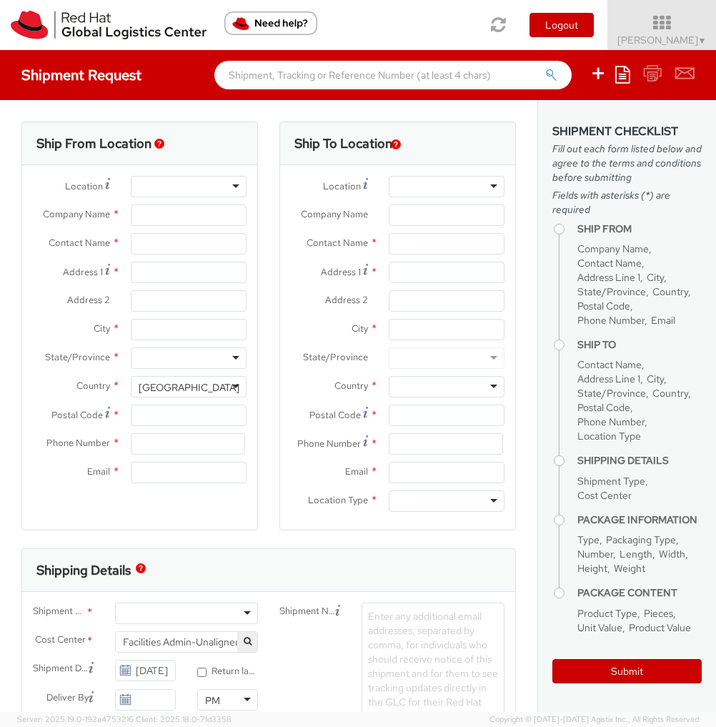
type input "919-754-4950"
type input "solee@redhat.com"
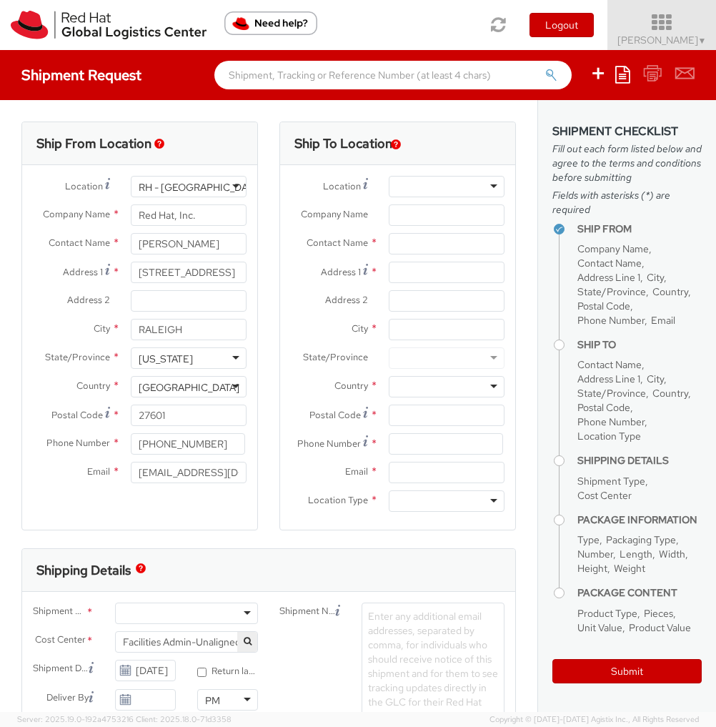
click at [640, 26] on icon at bounding box center [662, 23] width 125 height 20
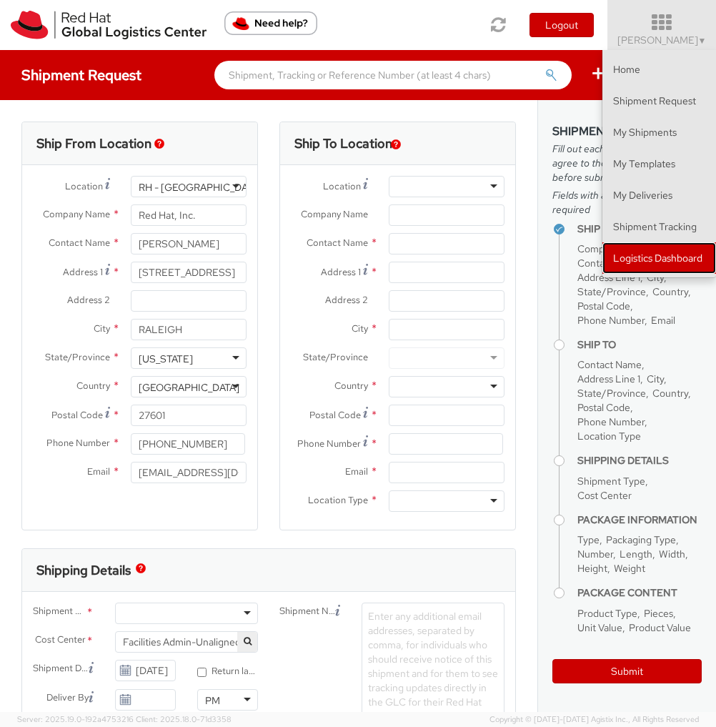
click at [638, 260] on link "Logistics Dashboard" at bounding box center [660, 257] width 114 height 31
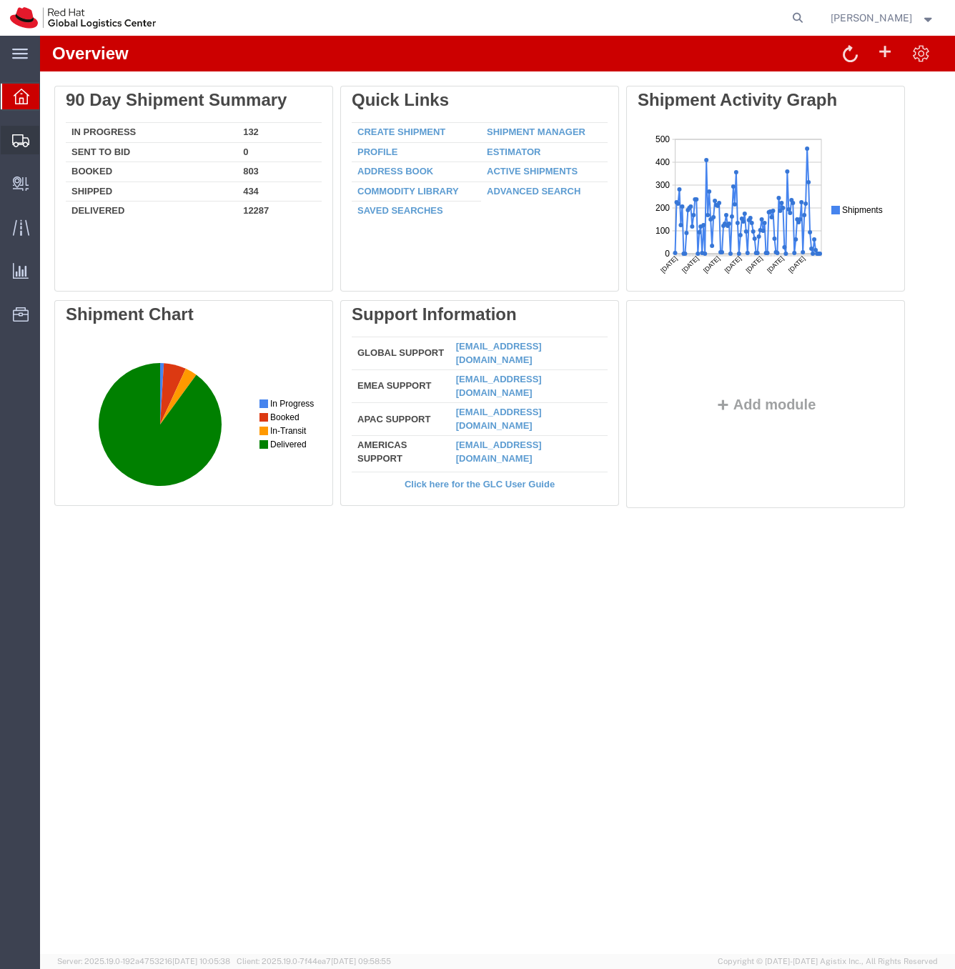
click at [0, 0] on span "Shipment Manager" at bounding box center [0, 0] width 0 height 0
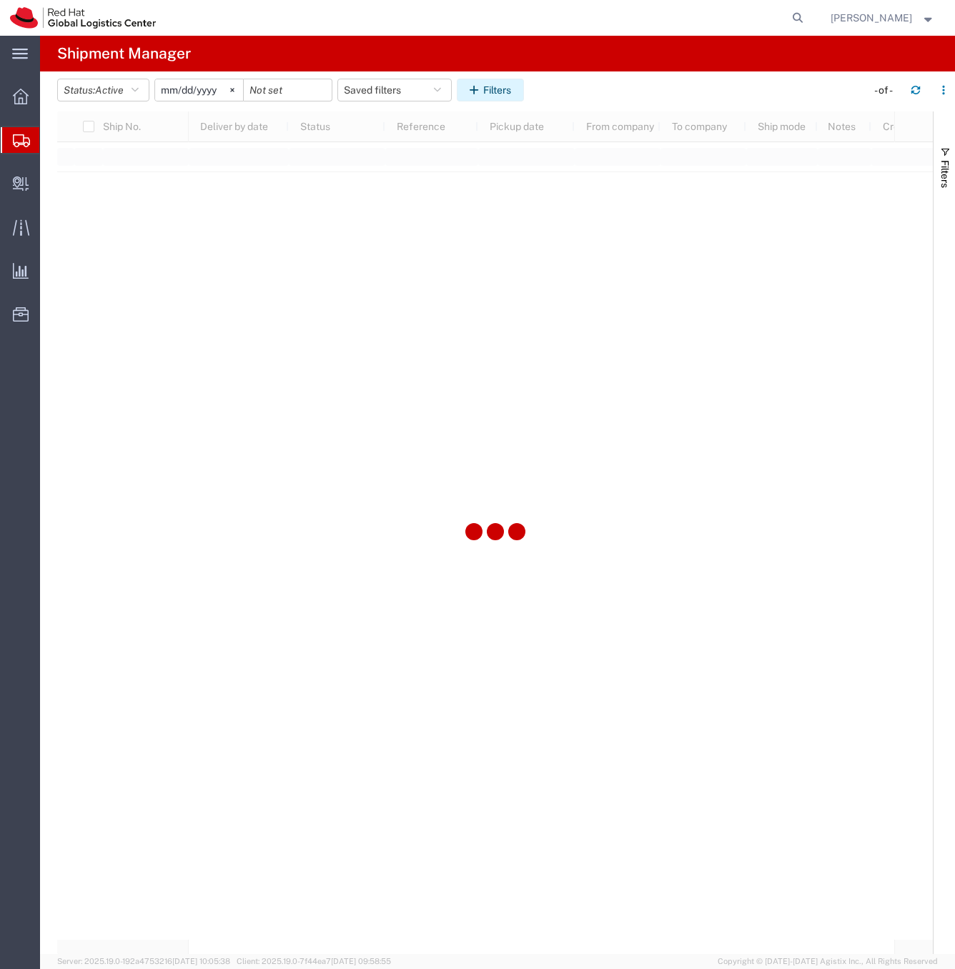
click at [483, 89] on icon "button" at bounding box center [477, 90] width 14 height 10
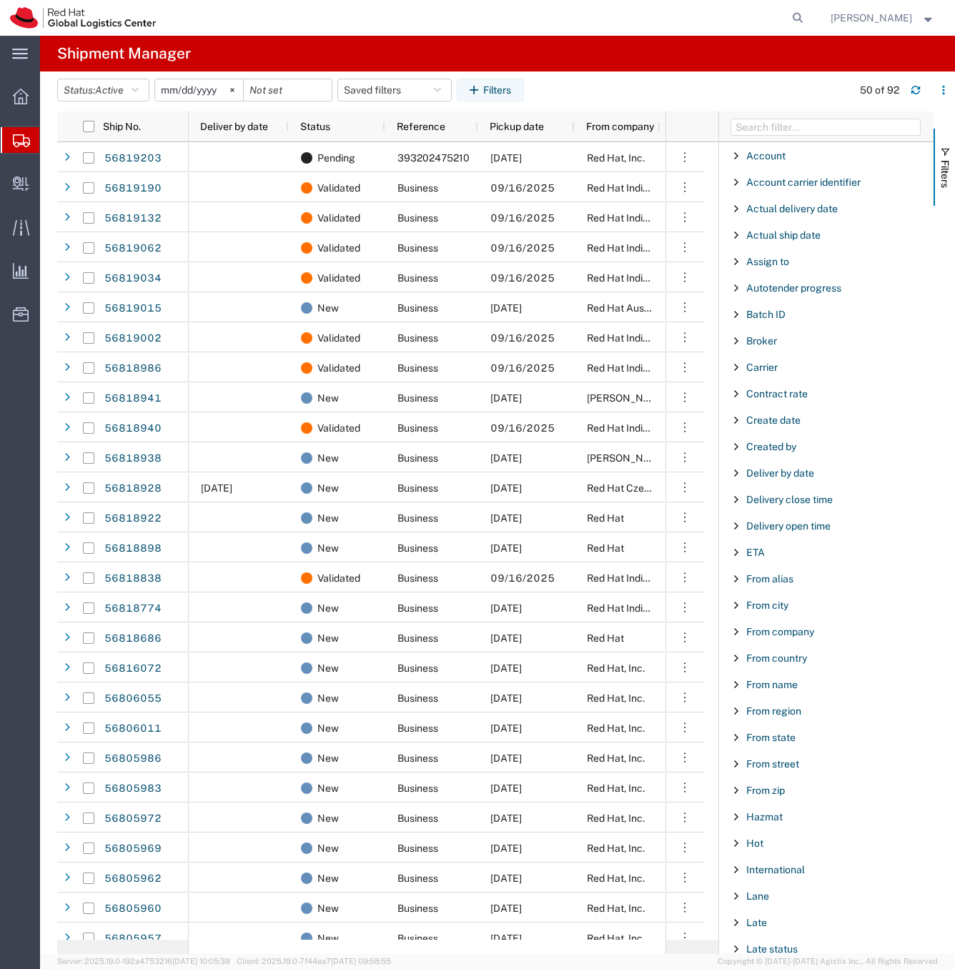
click at [790, 109] on agx-table-filter-chips "Status: Active Active All Approved Booked Canceled Delivered Denied New On Hold…" at bounding box center [451, 95] width 788 height 33
click at [764, 121] on input "Filter Columns Input" at bounding box center [826, 127] width 190 height 17
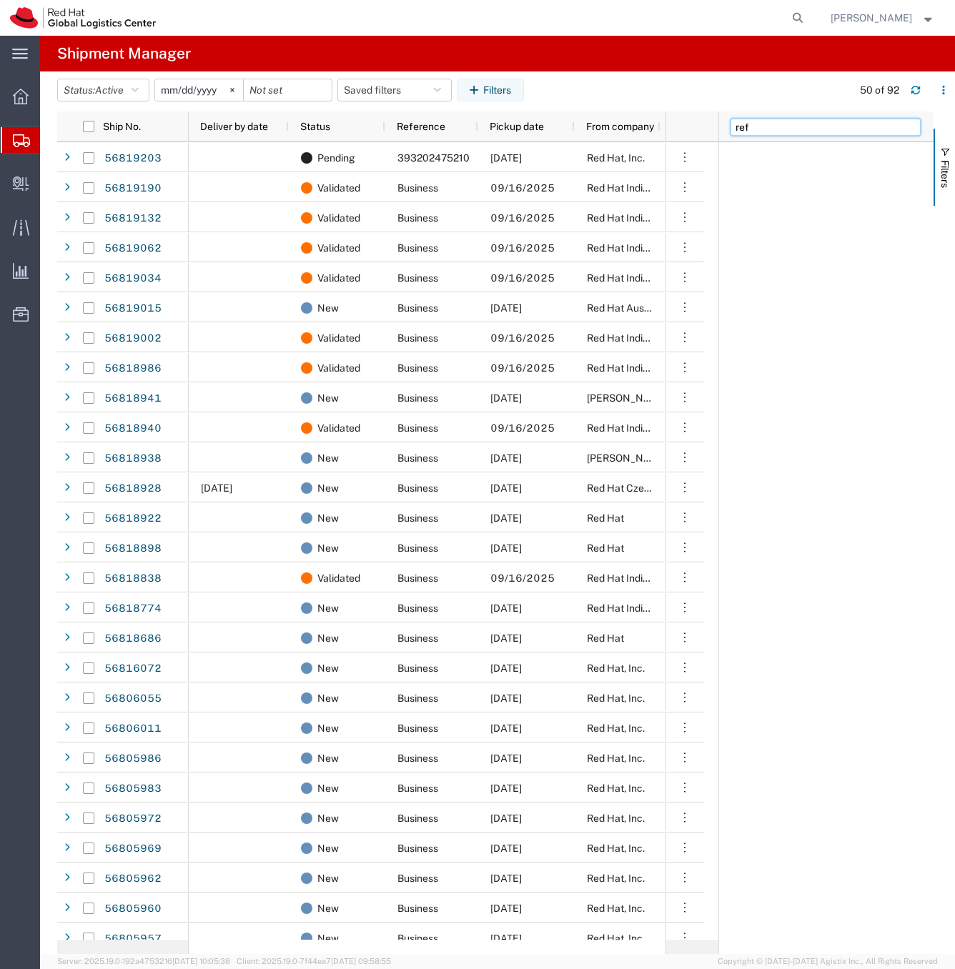
type input "ref"
click at [765, 187] on span "Reference" at bounding box center [770, 182] width 49 height 11
type input "2898"
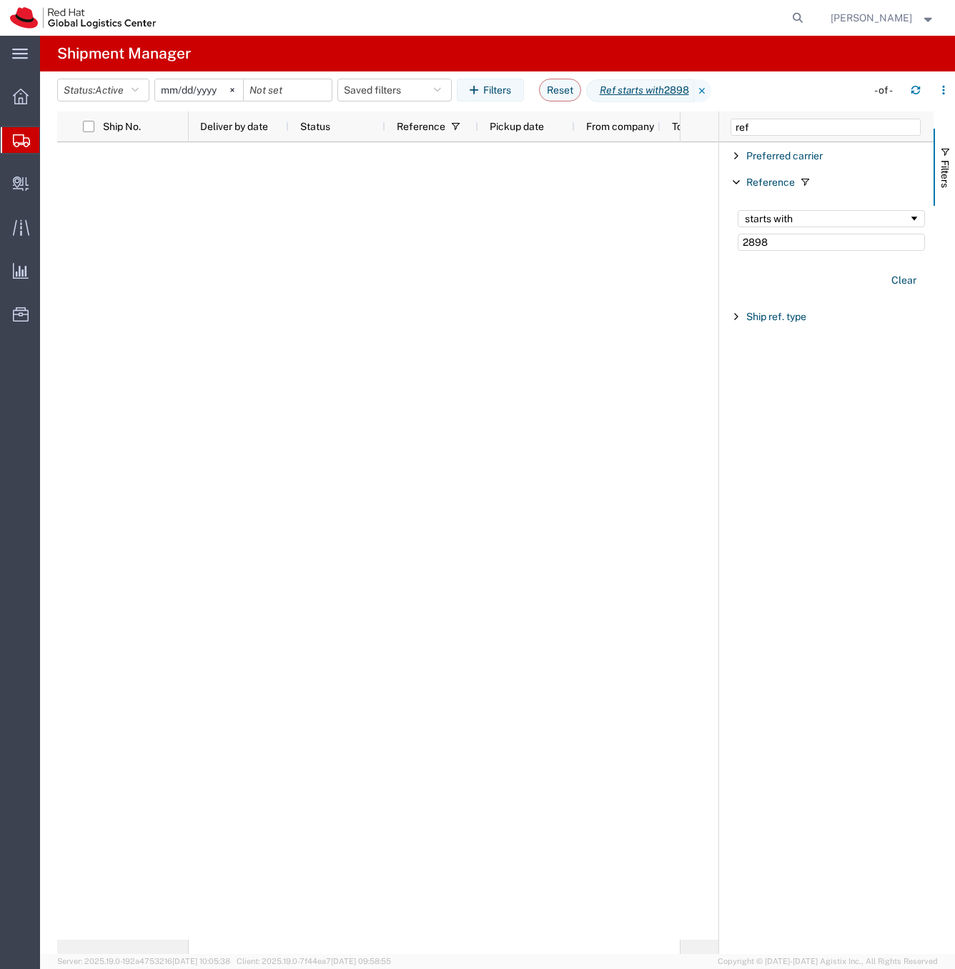
click at [215, 150] on div at bounding box center [434, 541] width 491 height 798
click at [89, 104] on agx-table-filter-chips "Status: Active Active All Approved Booked Canceled Delivered Denied New On Hold…" at bounding box center [458, 95] width 802 height 33
click at [80, 89] on button "Status: Active" at bounding box center [103, 90] width 92 height 23
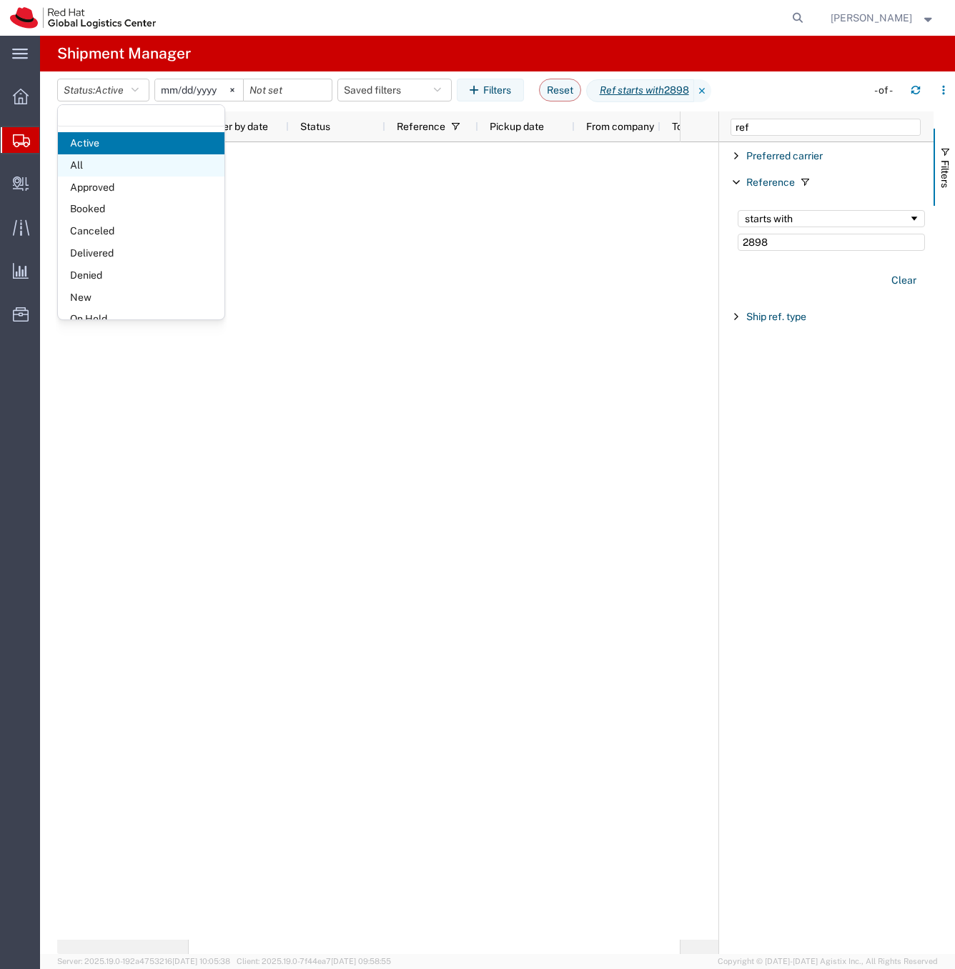
click at [118, 170] on span "All" at bounding box center [141, 165] width 167 height 22
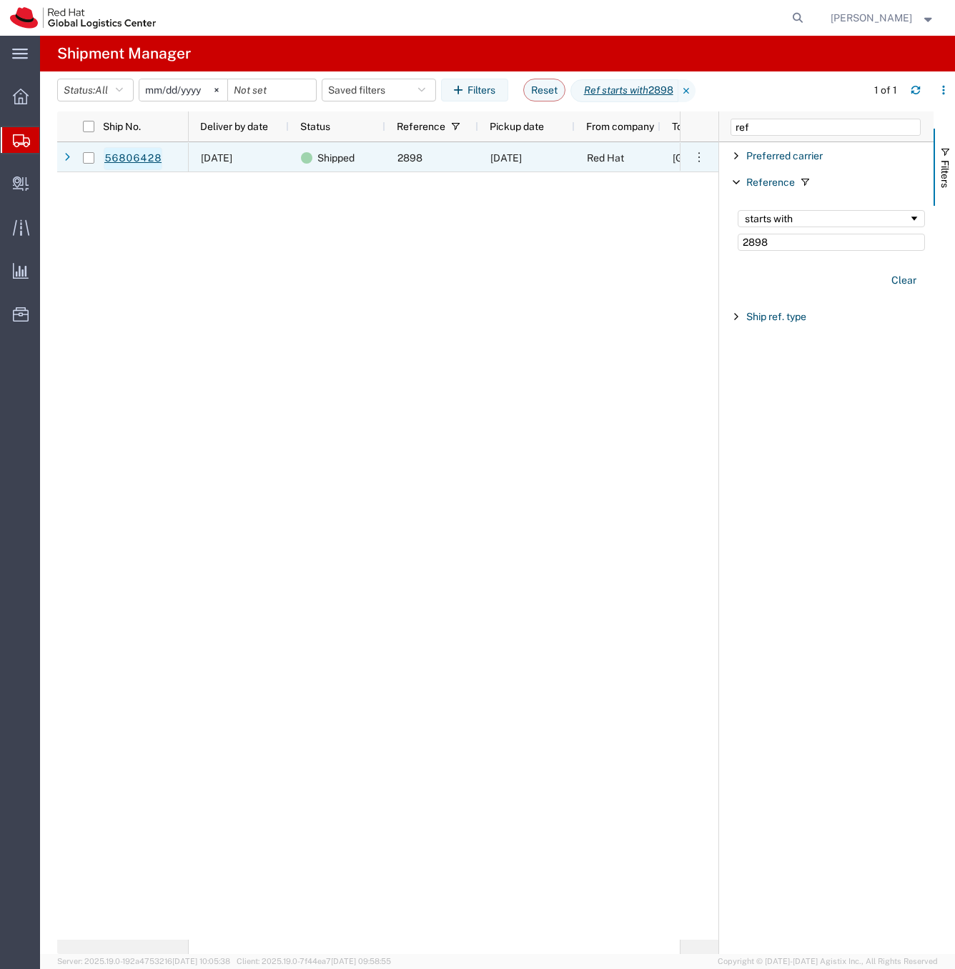
click at [129, 158] on link "56806428" at bounding box center [133, 158] width 59 height 23
